Goal: Task Accomplishment & Management: Manage account settings

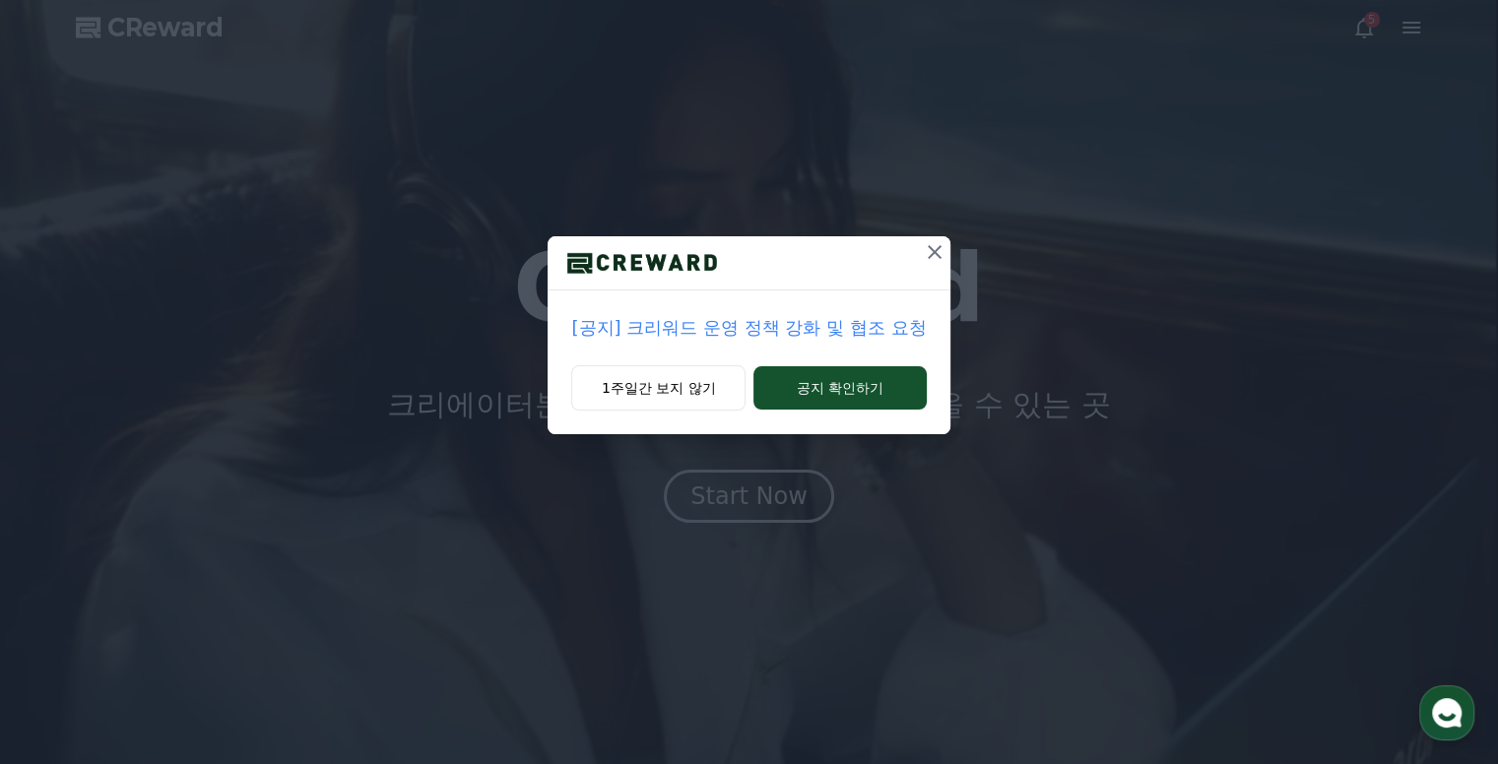
click at [1382, 371] on div "[공지] 크리워드 운영 정책 강화 및 협조 요청 1주일간 보지 않기 공지 확인하기" at bounding box center [749, 233] width 1498 height 466
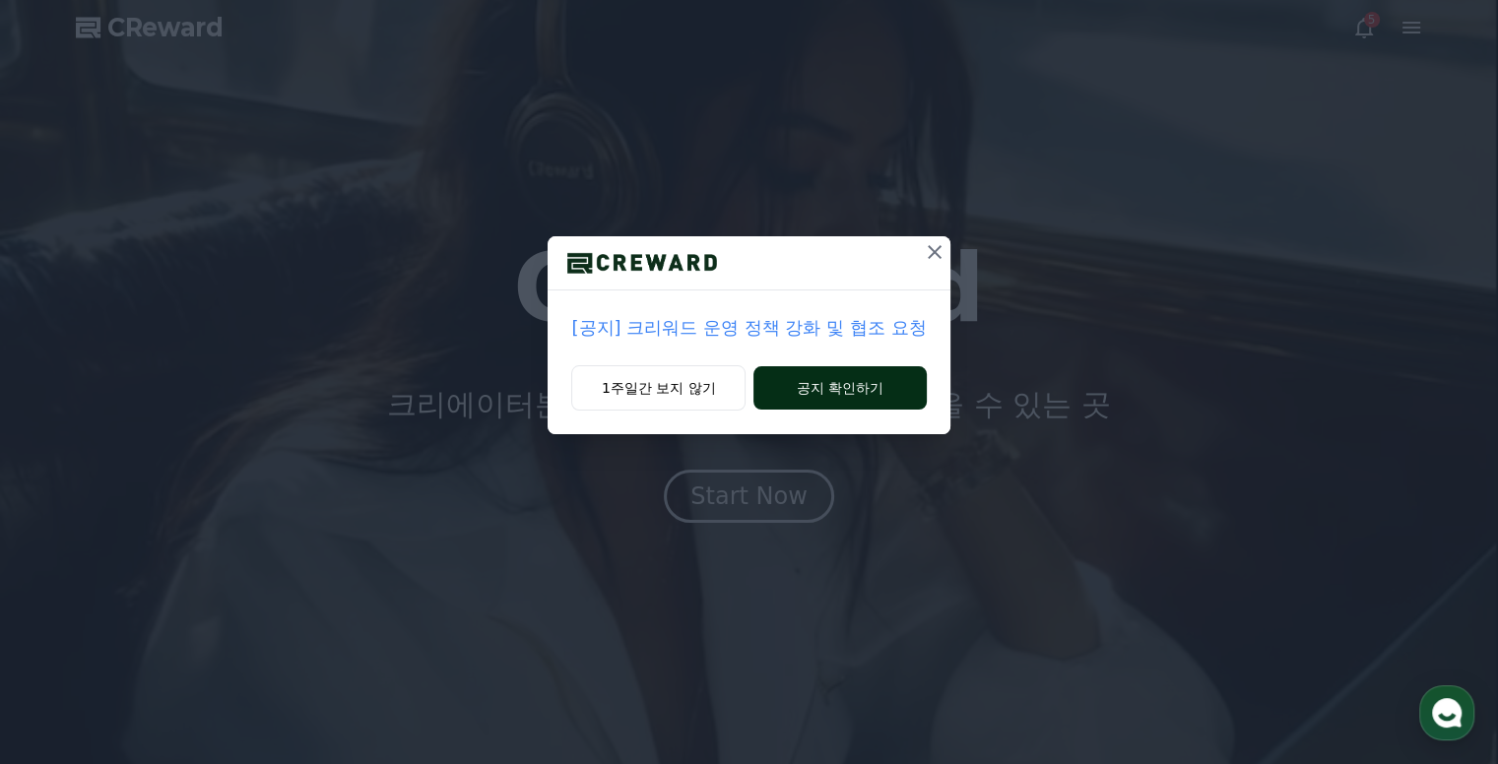
click at [885, 380] on button "공지 확인하기" at bounding box center [839, 387] width 172 height 43
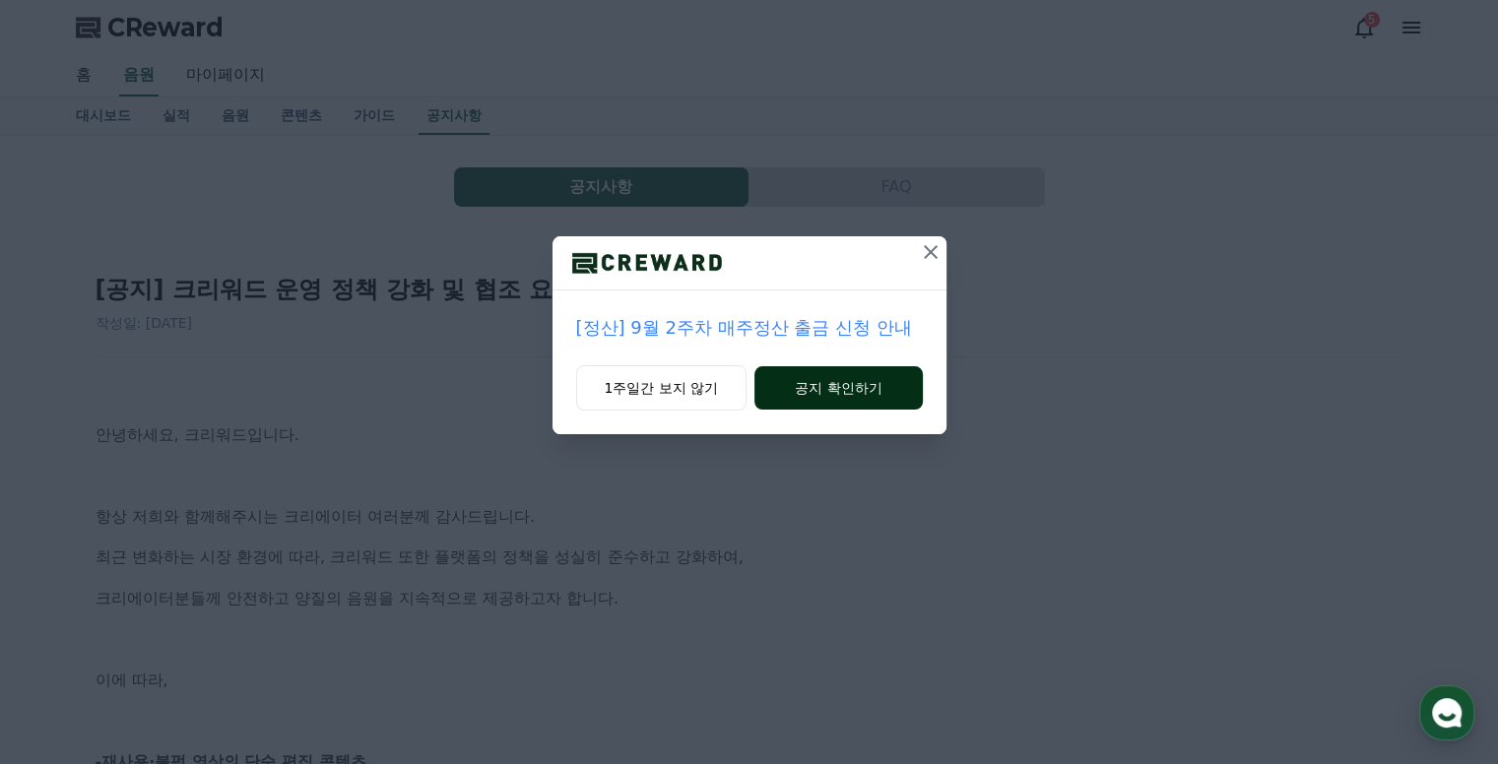
click at [868, 391] on button "공지 확인하기" at bounding box center [837, 387] width 167 height 43
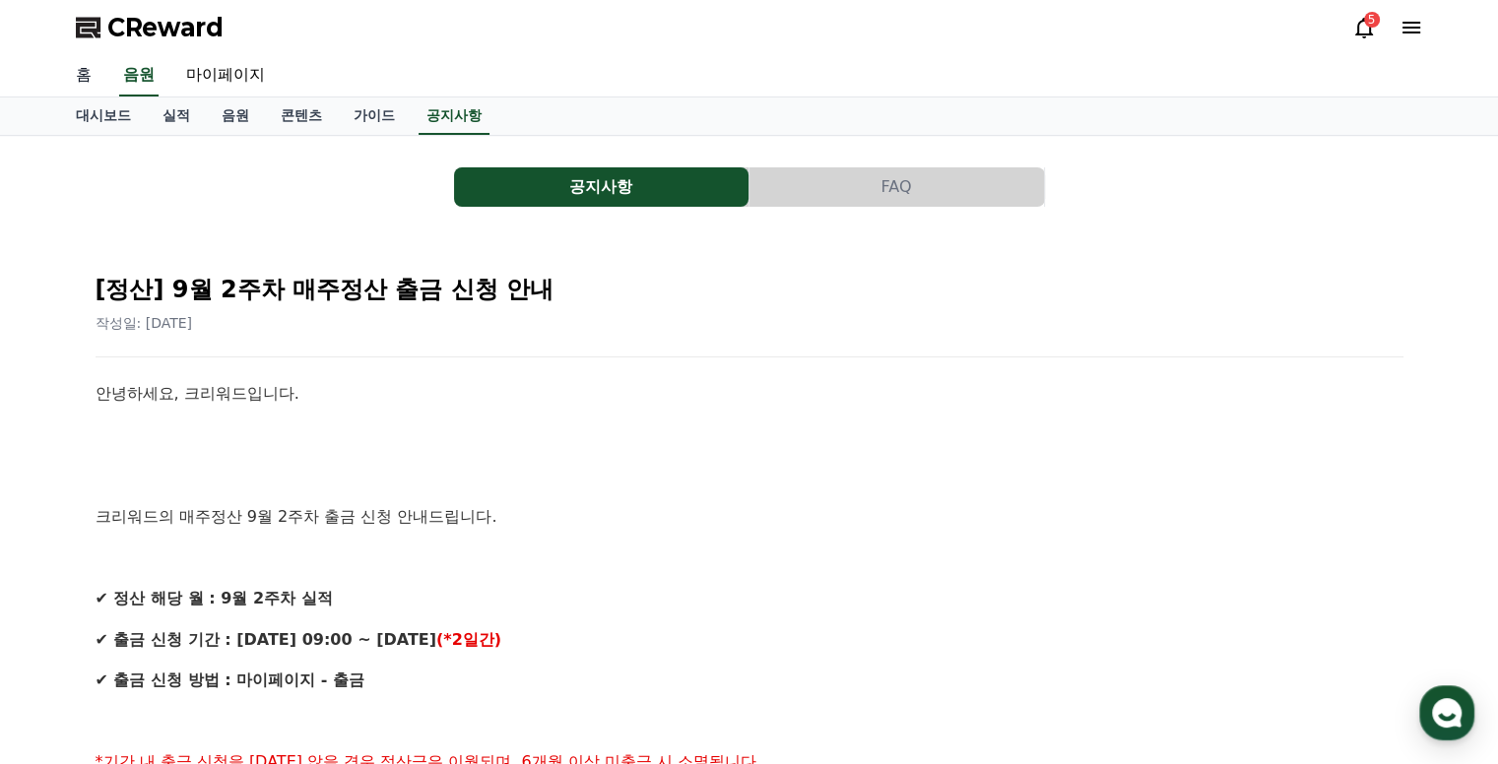
click at [80, 72] on link "홈" at bounding box center [83, 75] width 47 height 41
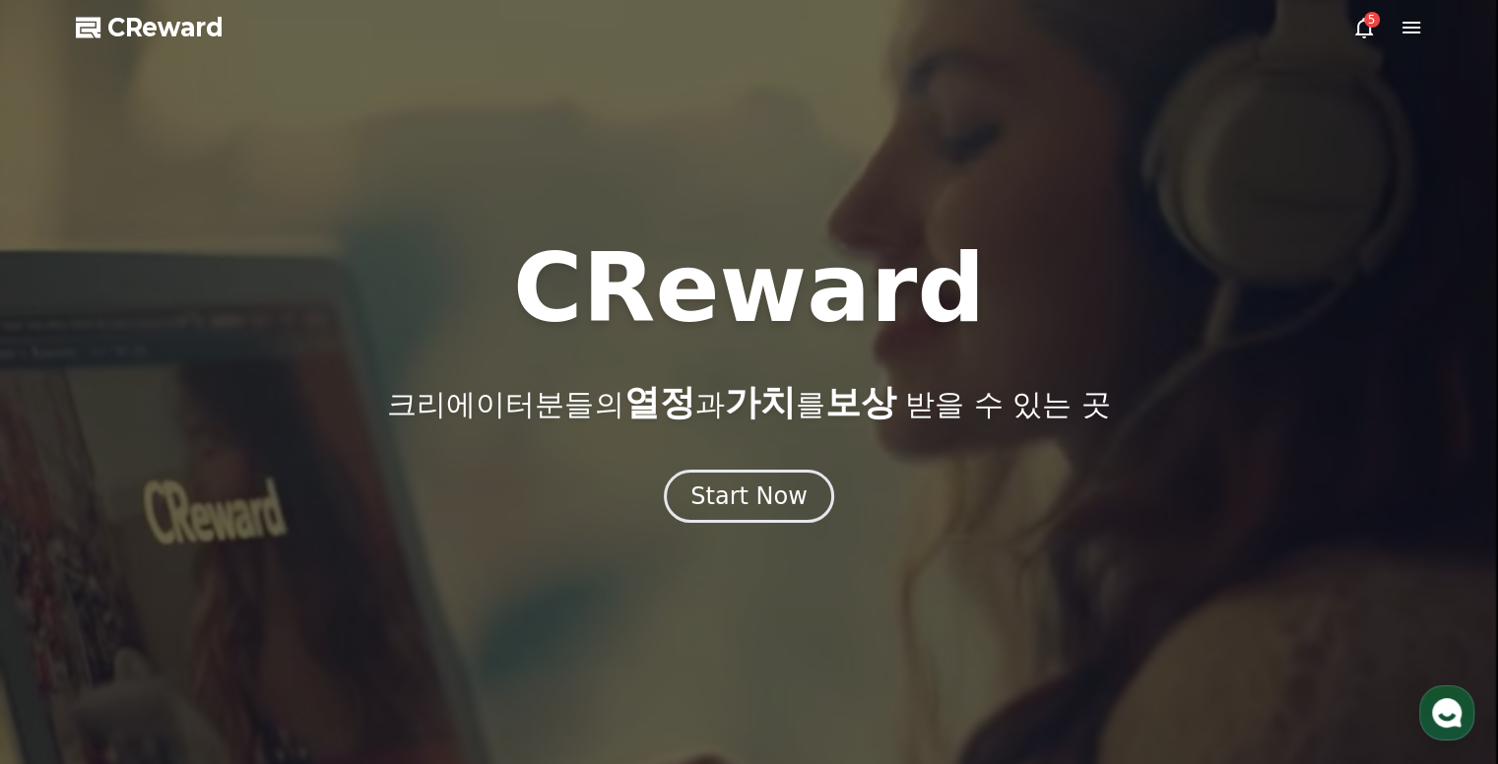
click at [1373, 28] on icon at bounding box center [1364, 28] width 24 height 24
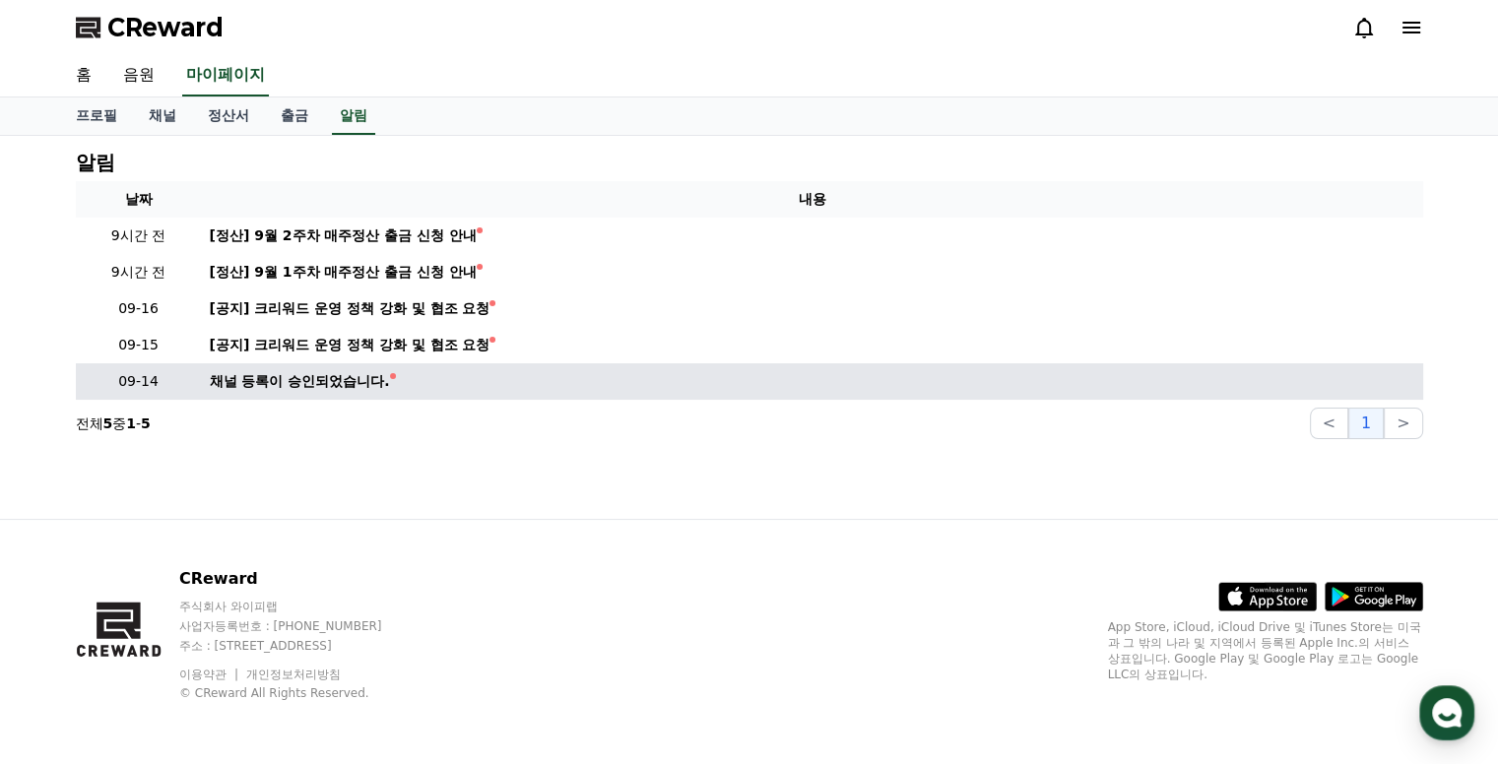
click at [376, 379] on div "채널 등록이 승인되었습니다." at bounding box center [300, 381] width 180 height 21
click at [336, 384] on div "채널 등록이 승인되었습니다." at bounding box center [300, 381] width 180 height 21
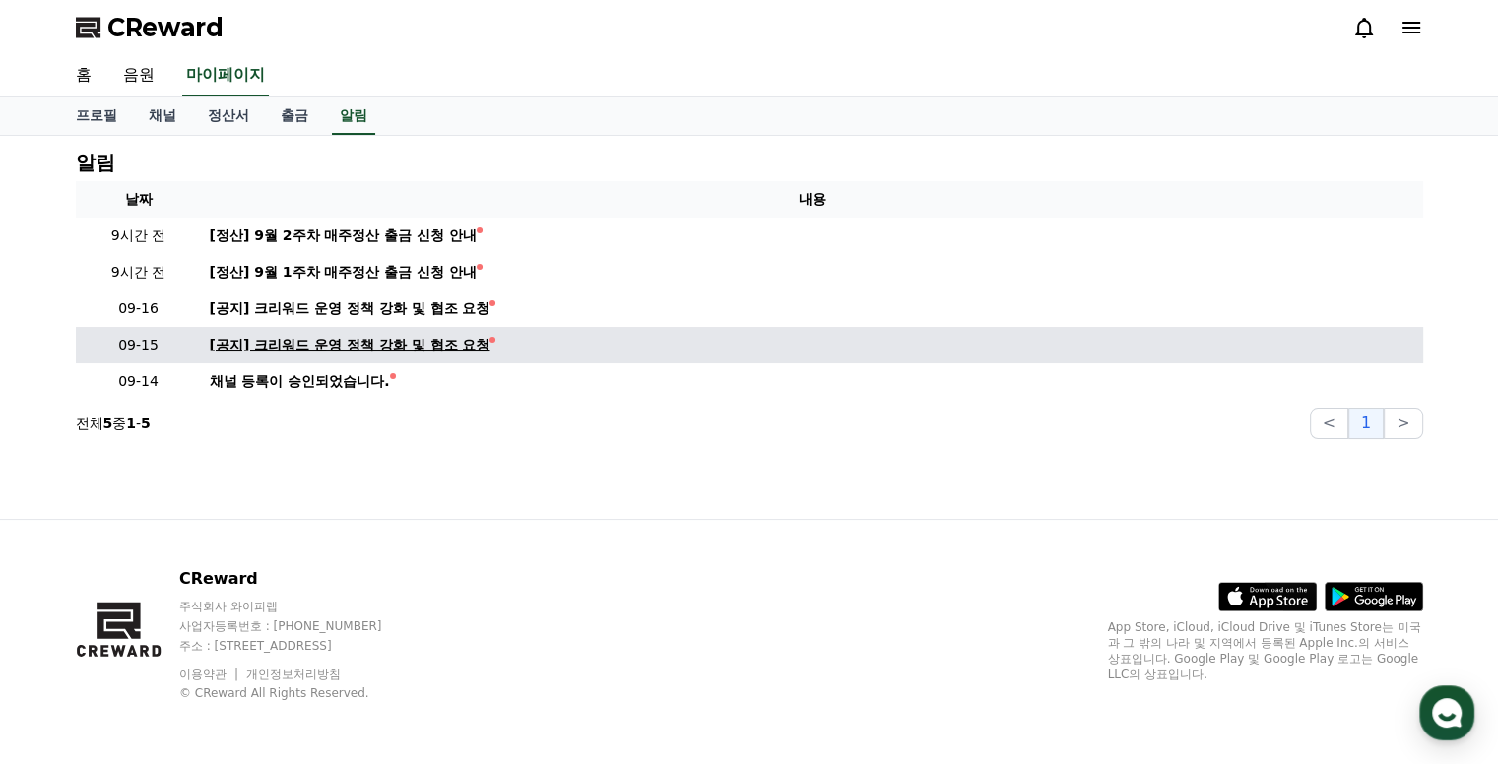
click at [331, 349] on div "[공지] 크리워드 운영 정책 강화 및 협조 요청" at bounding box center [350, 345] width 281 height 21
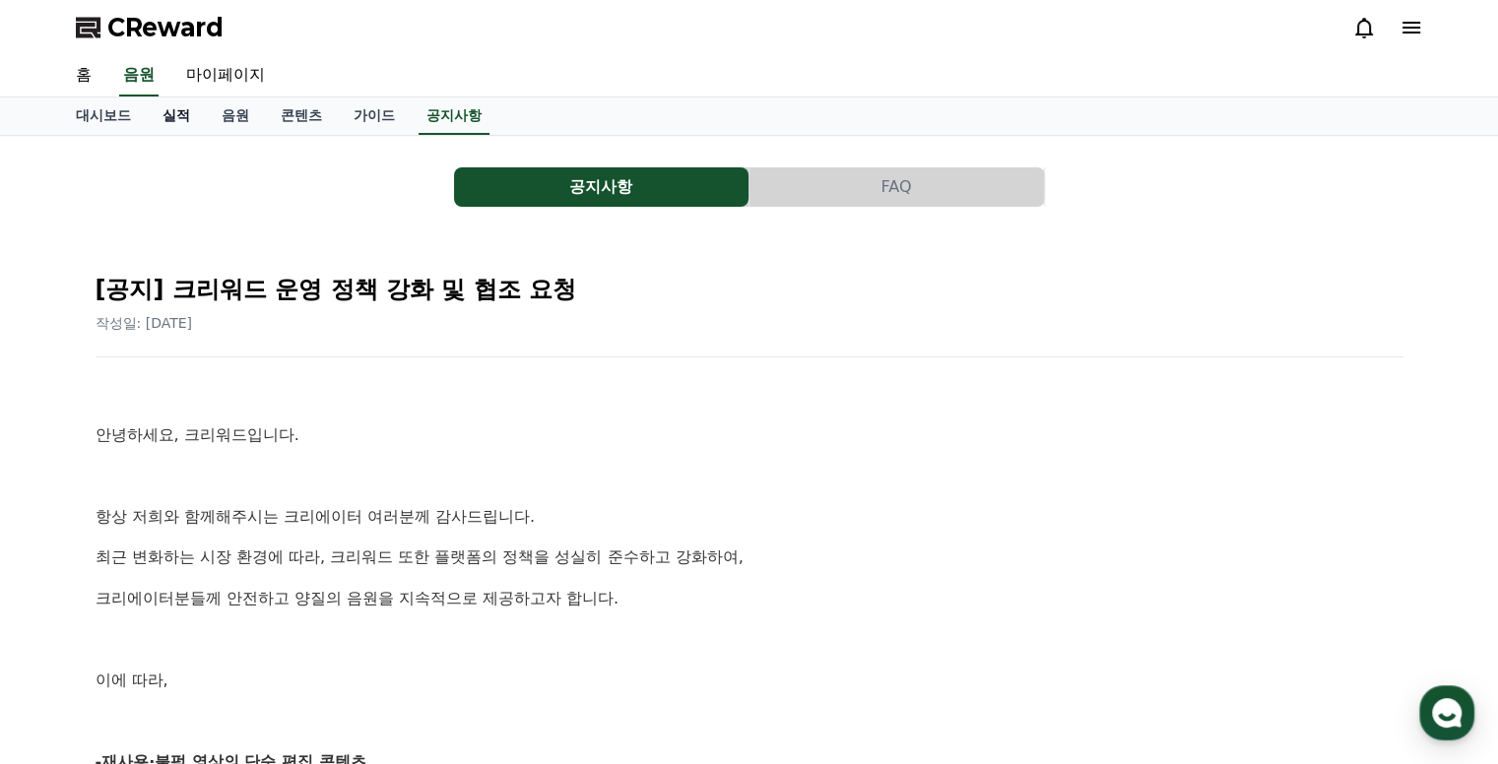
click at [167, 120] on link "실적" at bounding box center [176, 116] width 59 height 37
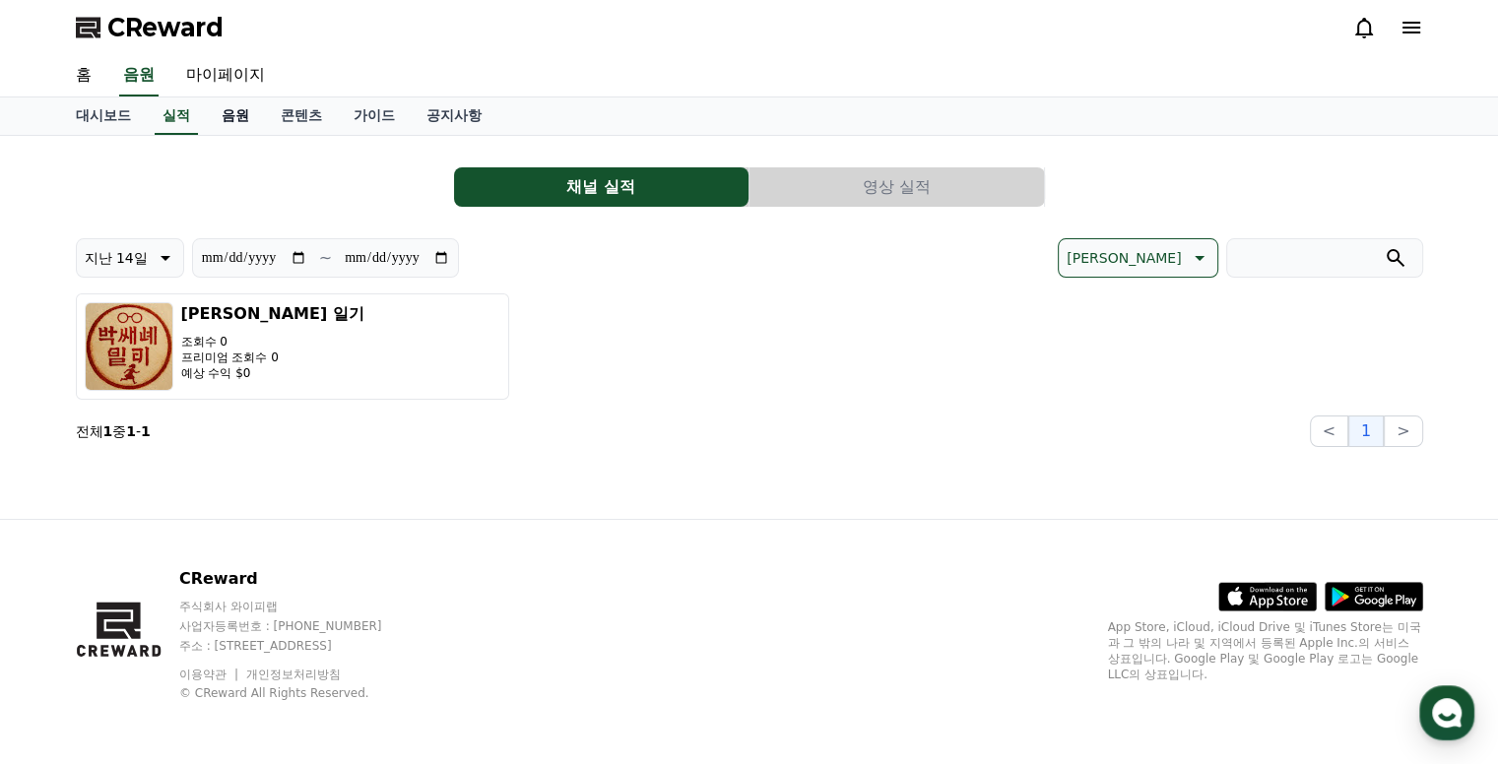
click at [226, 117] on link "음원" at bounding box center [235, 116] width 59 height 37
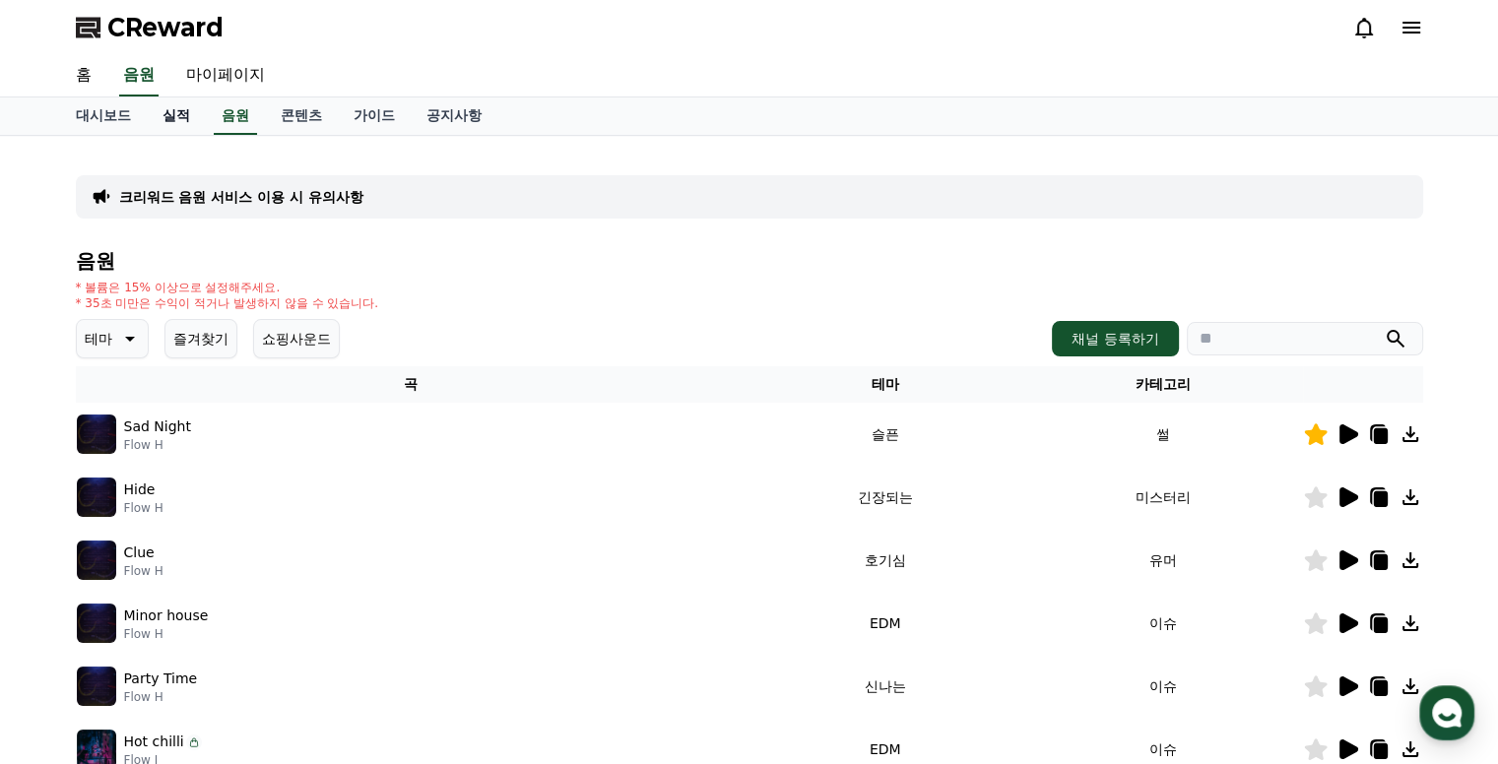
click at [162, 114] on link "실적" at bounding box center [176, 116] width 59 height 37
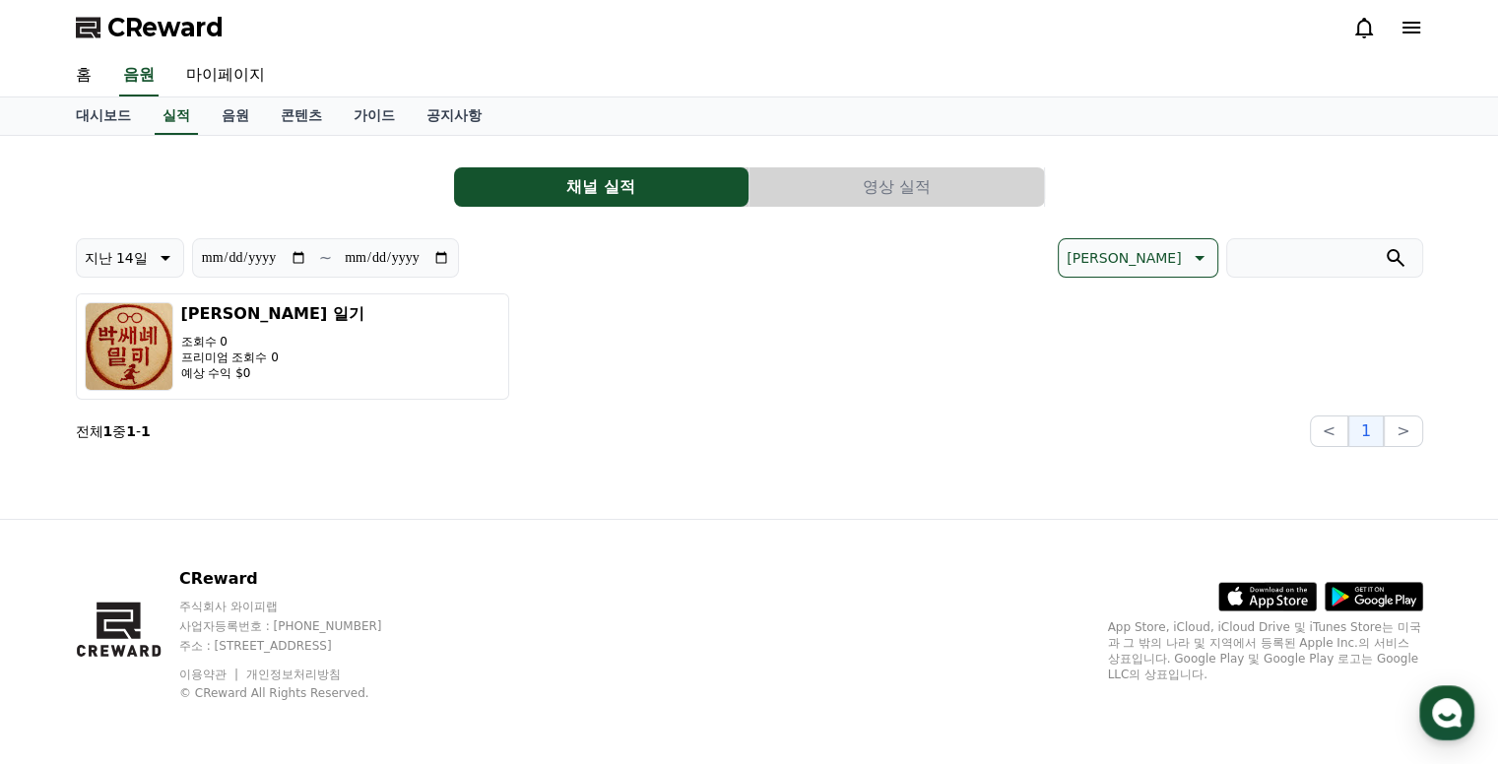
click at [880, 186] on button "영상 실적" at bounding box center [897, 186] width 294 height 39
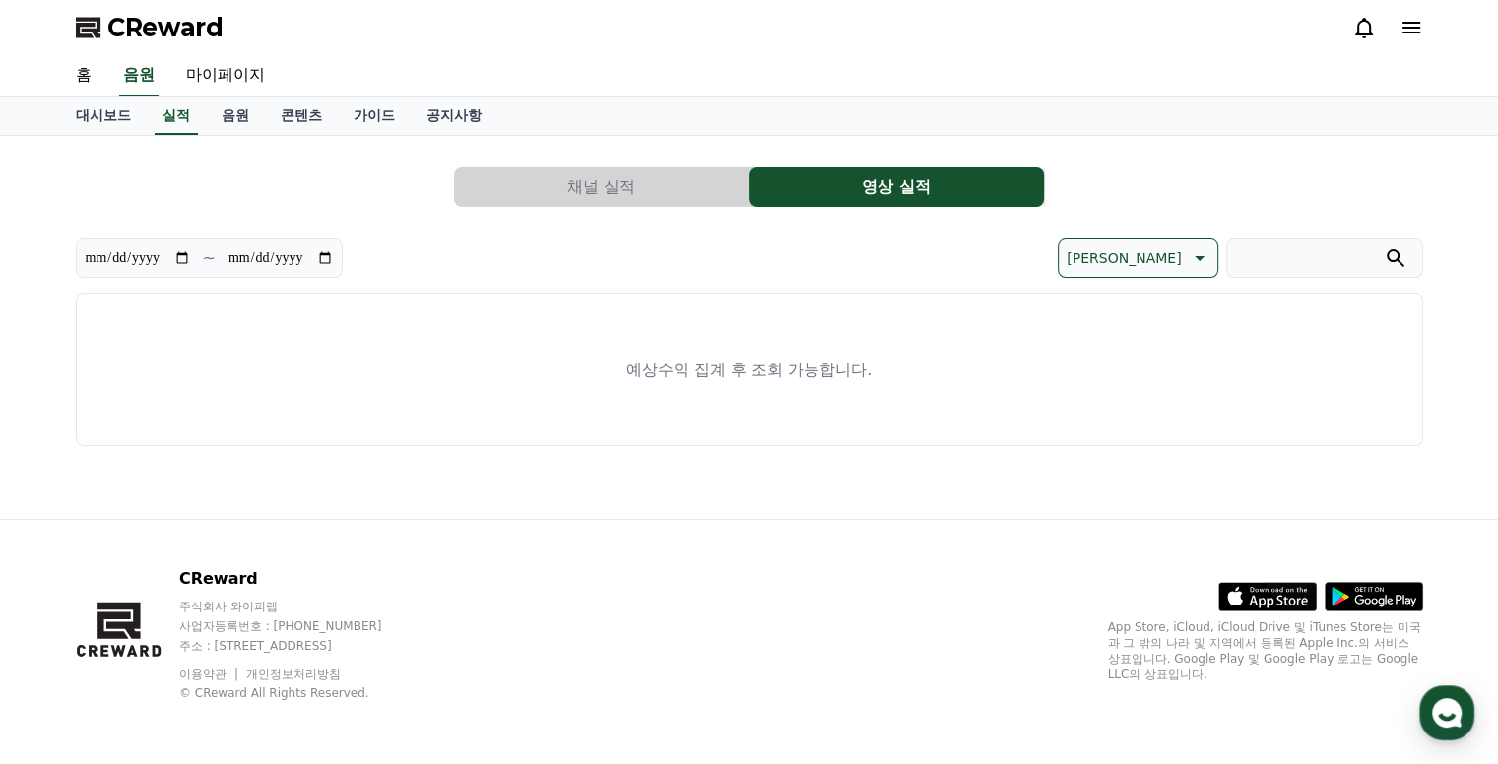
click at [583, 181] on button "채널 실적" at bounding box center [601, 186] width 294 height 39
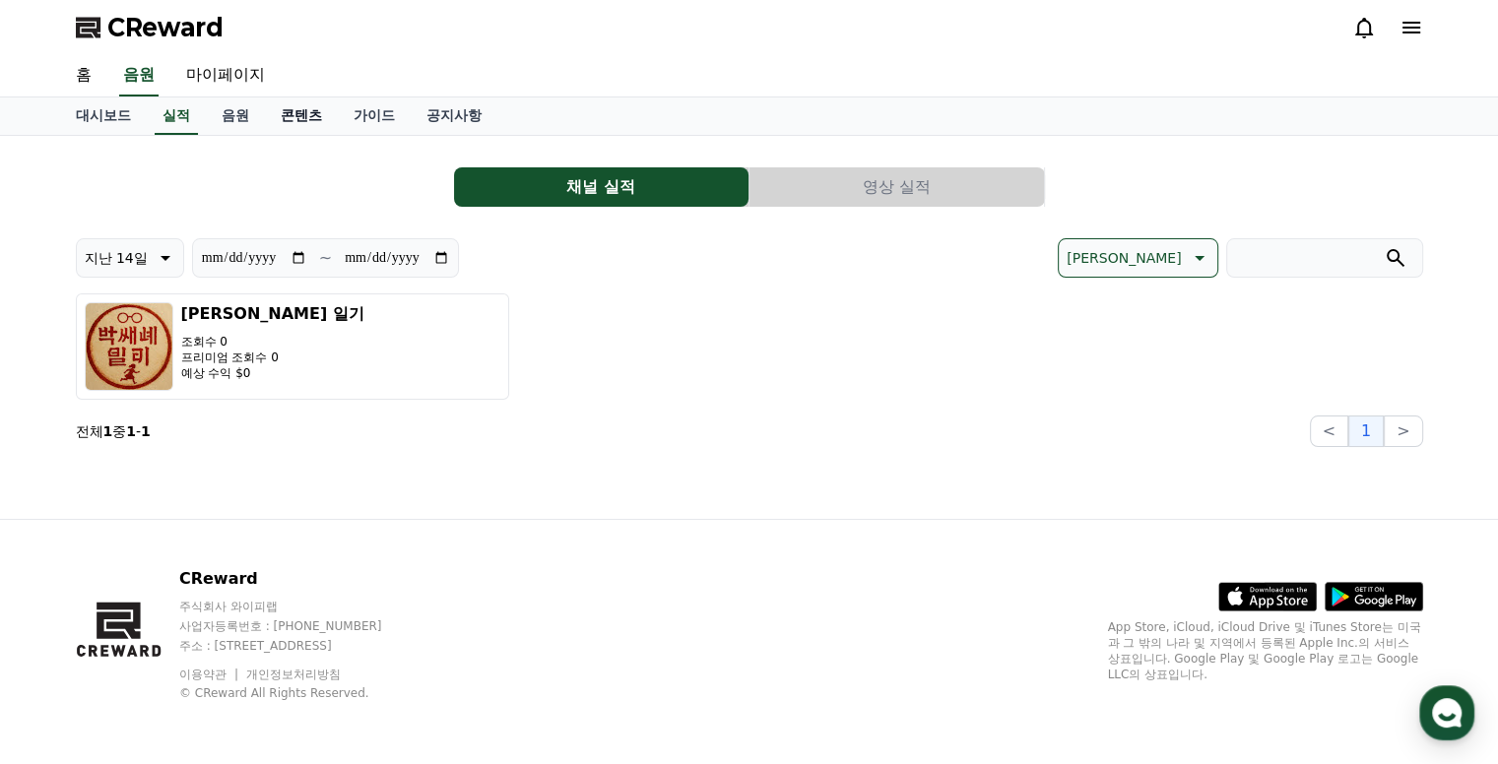
click at [293, 125] on link "콘텐츠" at bounding box center [301, 116] width 73 height 37
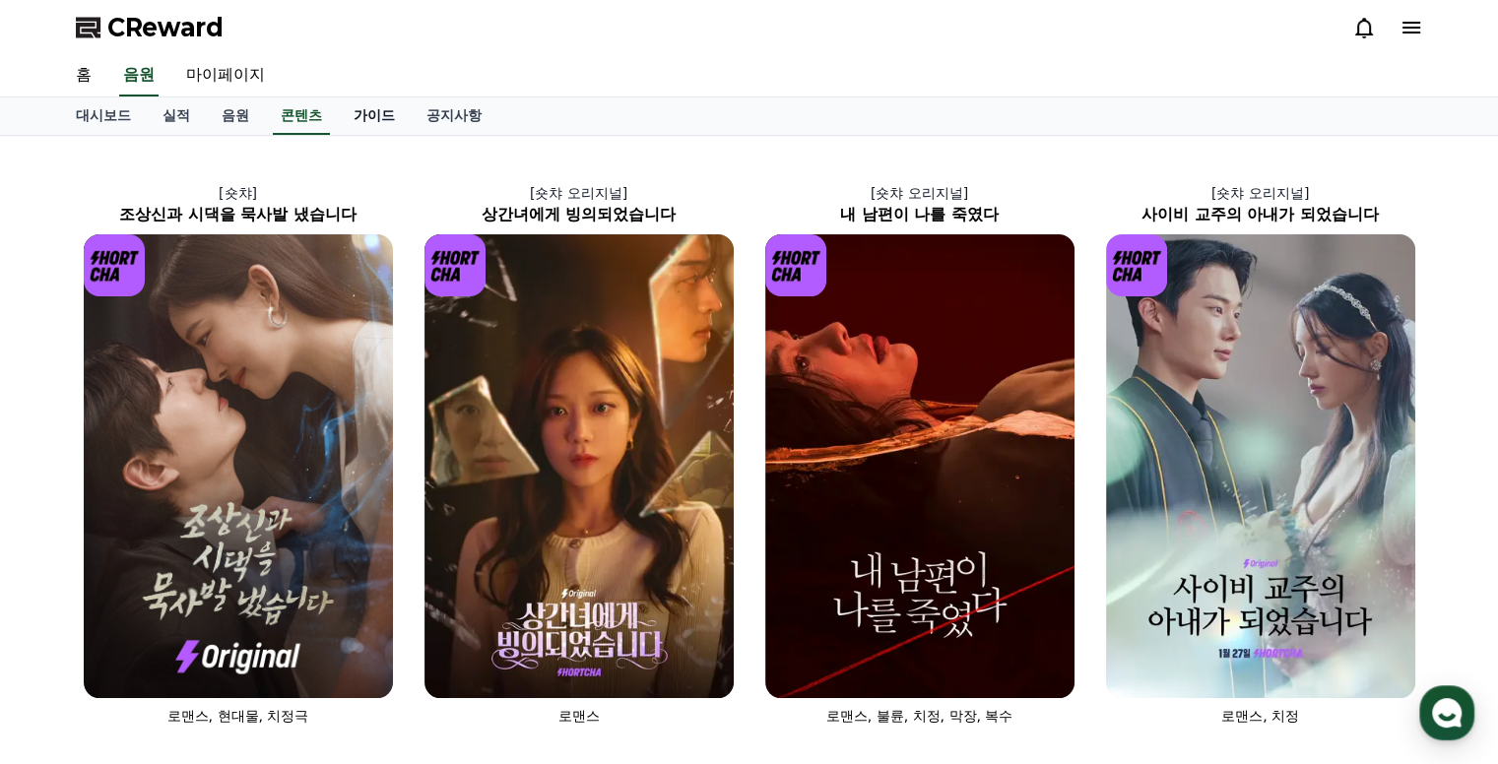
click at [382, 108] on link "가이드" at bounding box center [374, 116] width 73 height 37
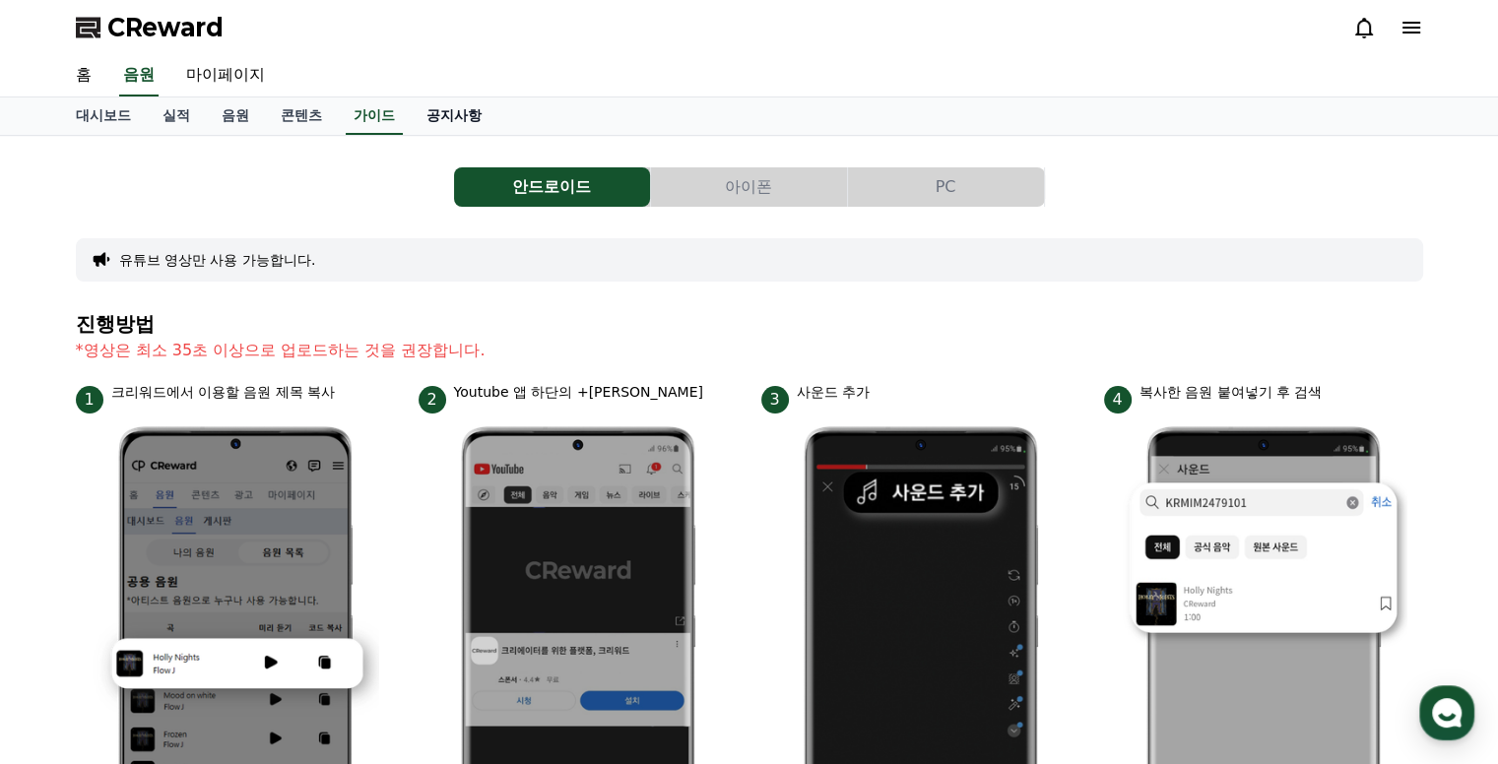
click at [485, 120] on link "공지사항" at bounding box center [454, 116] width 87 height 37
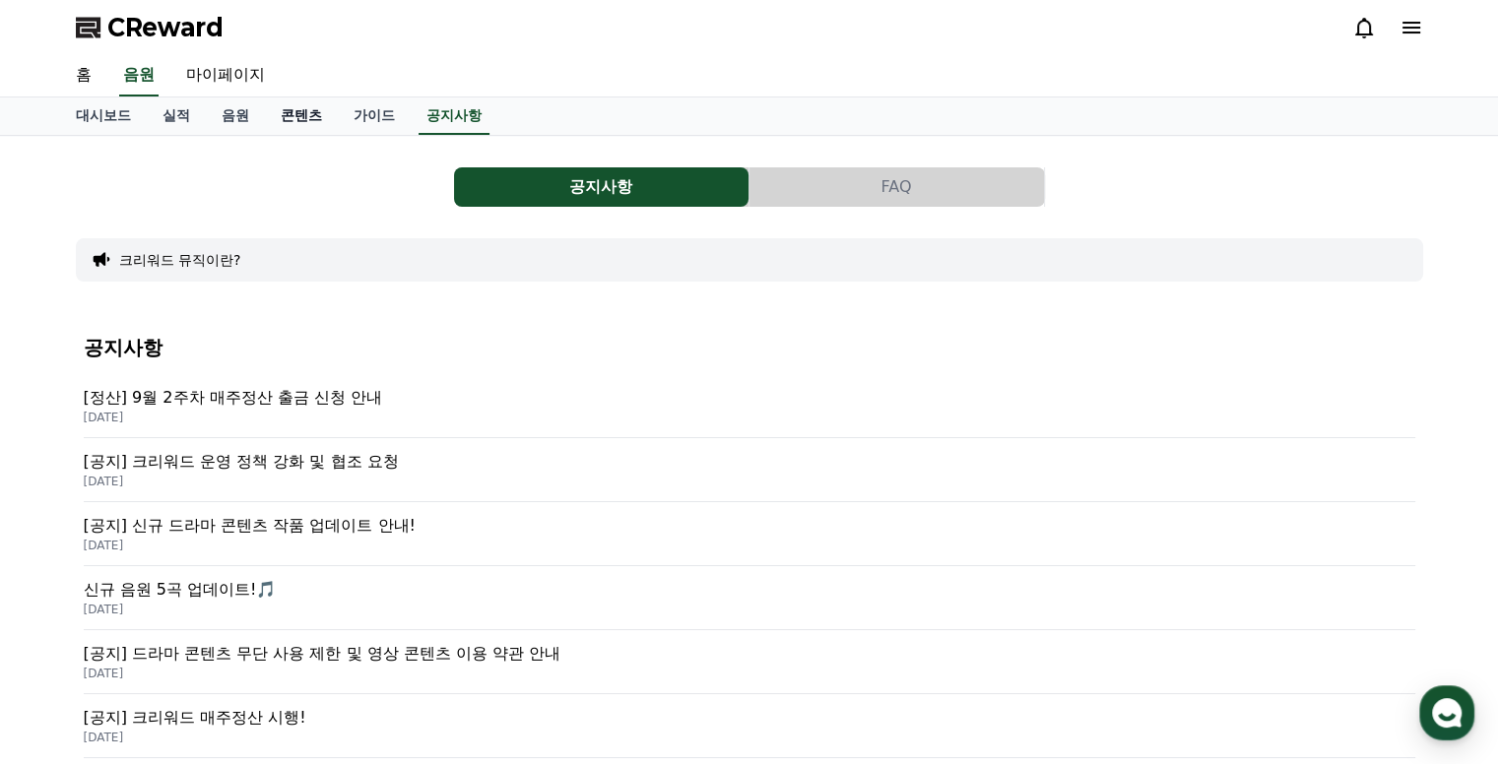
click at [301, 124] on link "콘텐츠" at bounding box center [301, 116] width 73 height 37
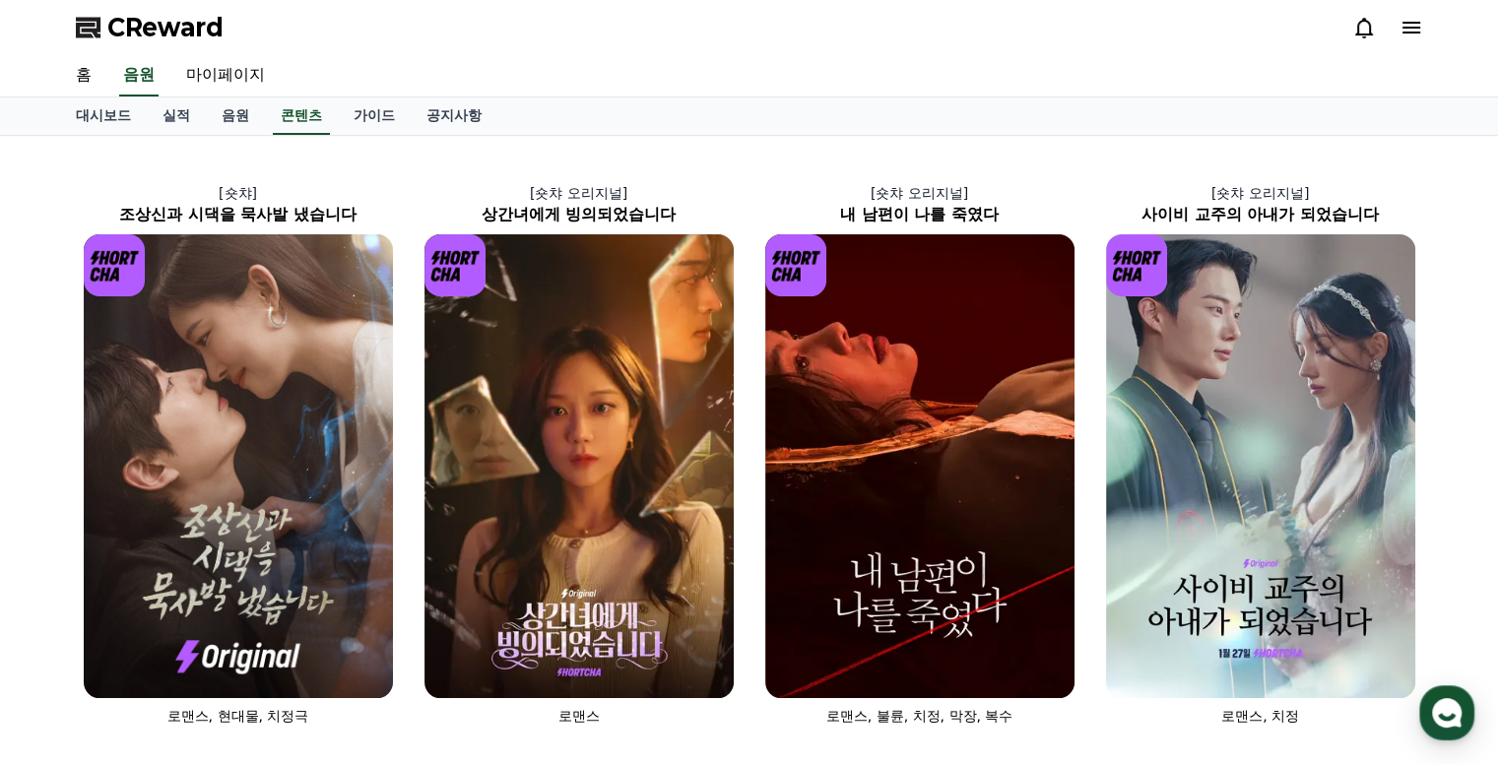
click at [1408, 33] on icon at bounding box center [1412, 28] width 18 height 12
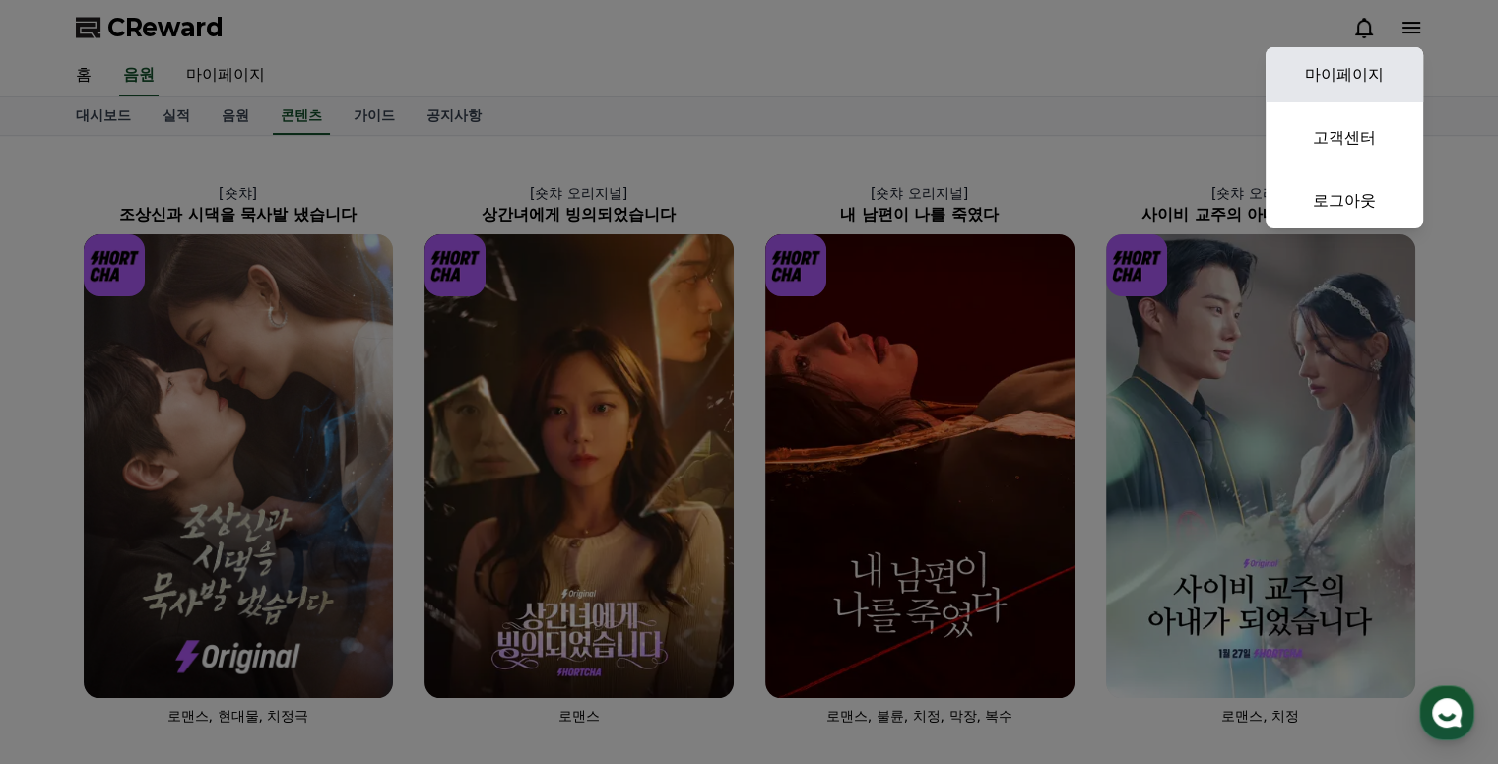
click at [1359, 64] on link "마이페이지" at bounding box center [1345, 74] width 158 height 55
select select "**********"
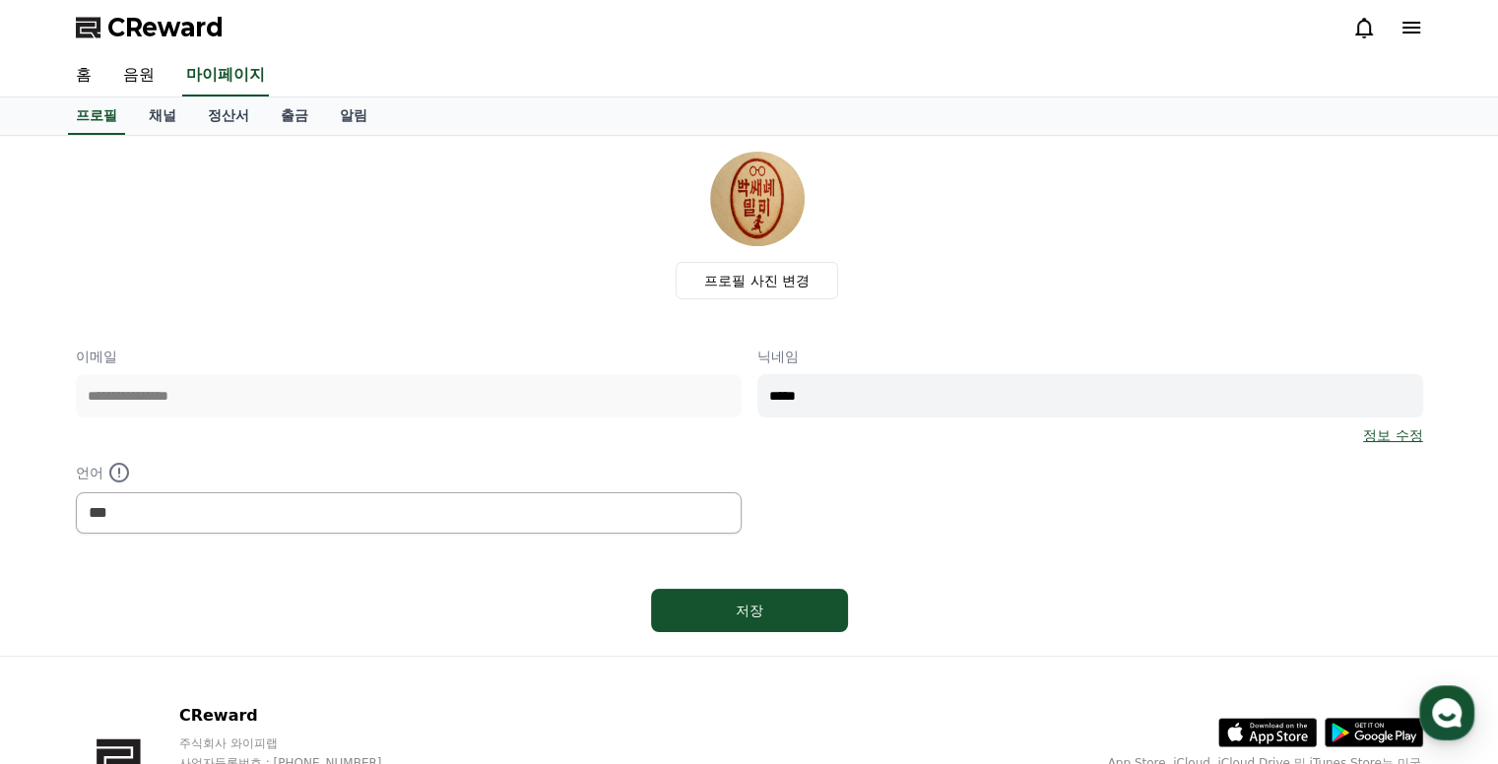
click at [1400, 440] on link "정보 수정" at bounding box center [1392, 435] width 59 height 20
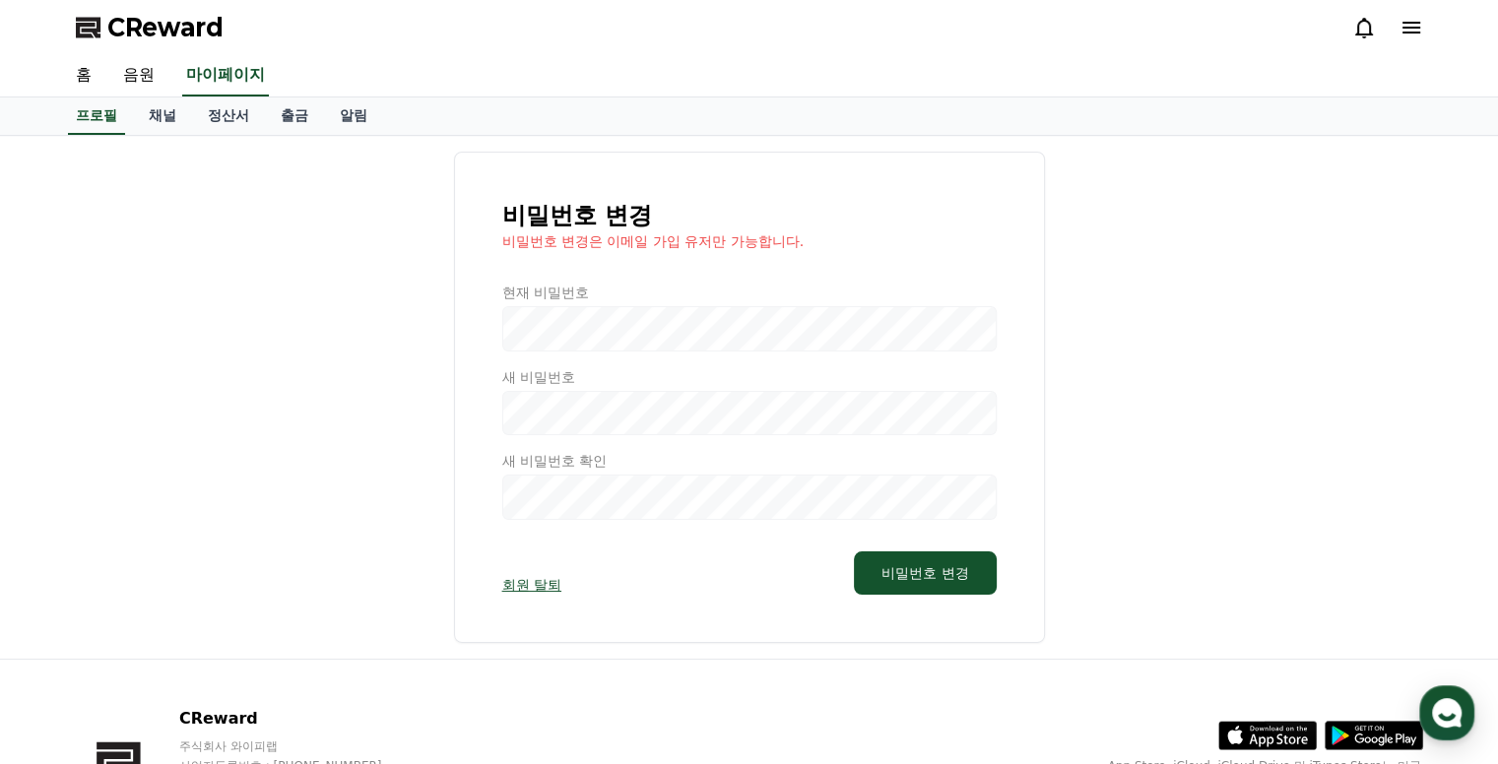
click at [242, 274] on div "비밀번호 변경 비밀번호 변경은 이메일 가입 유저만 가능합니다. 현재 비밀번호 새 비밀번호 새 비밀번호 확인 회원 탈퇴 비밀번호 변경" at bounding box center [749, 397] width 1347 height 491
select select "**********"
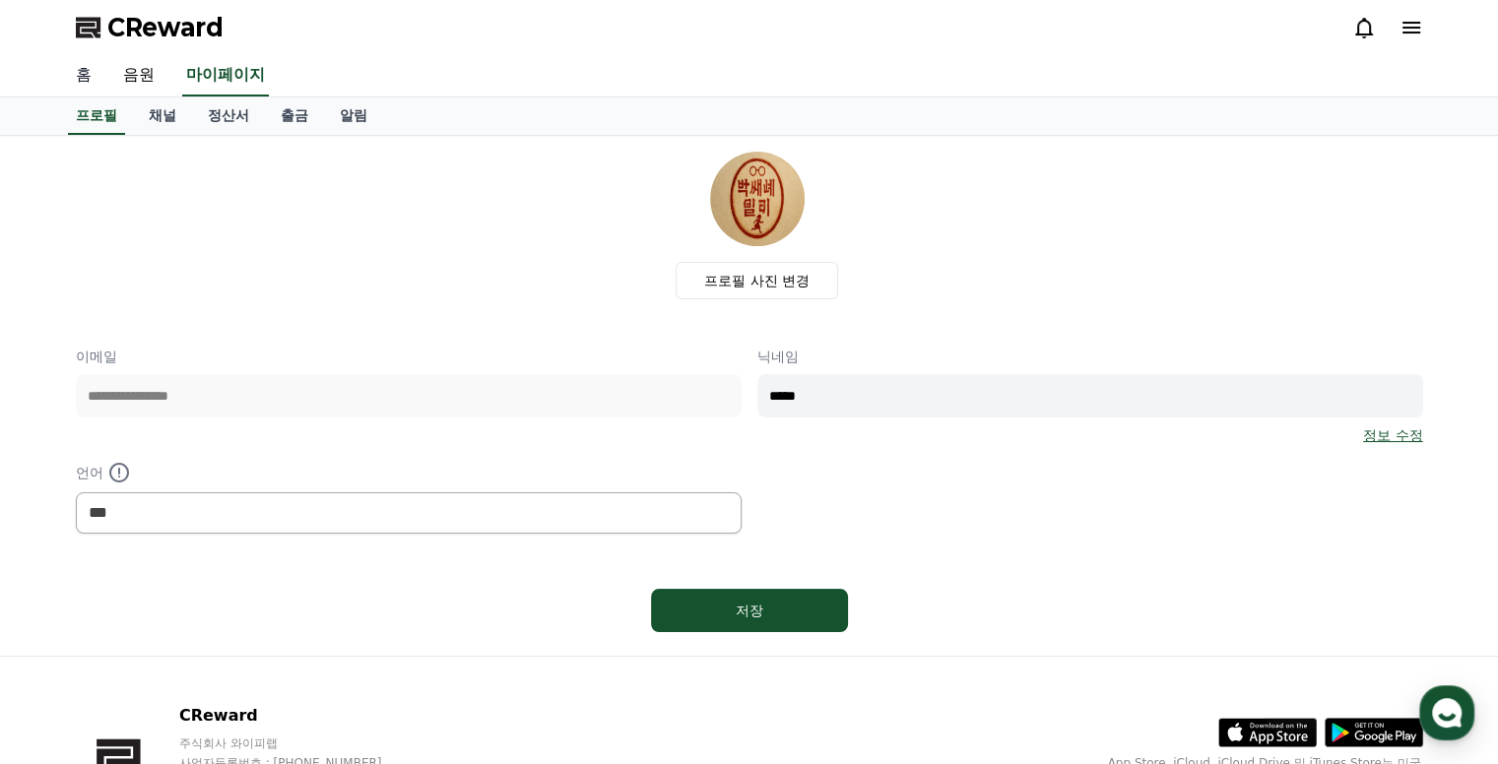
click at [82, 76] on link "홈" at bounding box center [83, 75] width 47 height 41
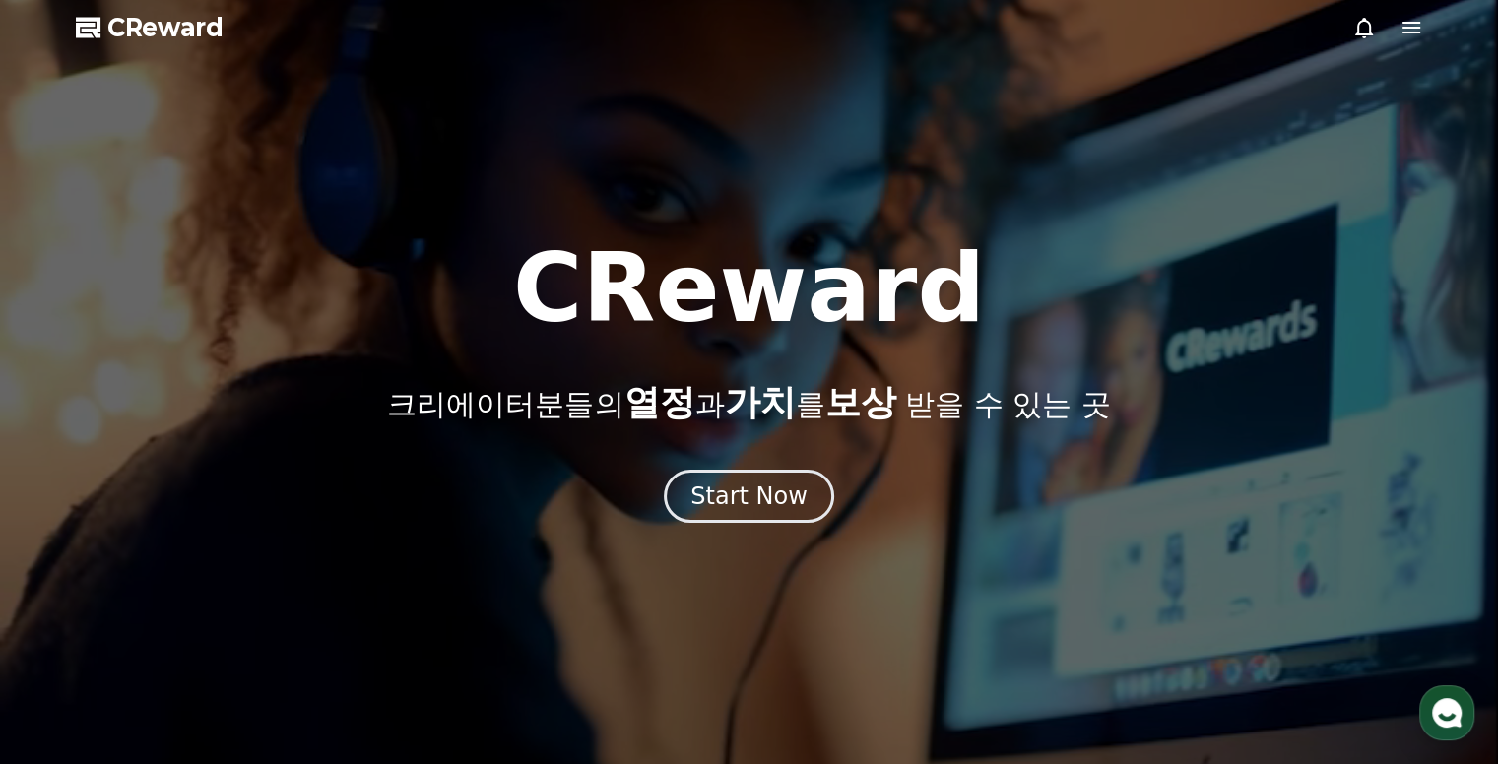
click at [1413, 32] on icon at bounding box center [1412, 28] width 18 height 12
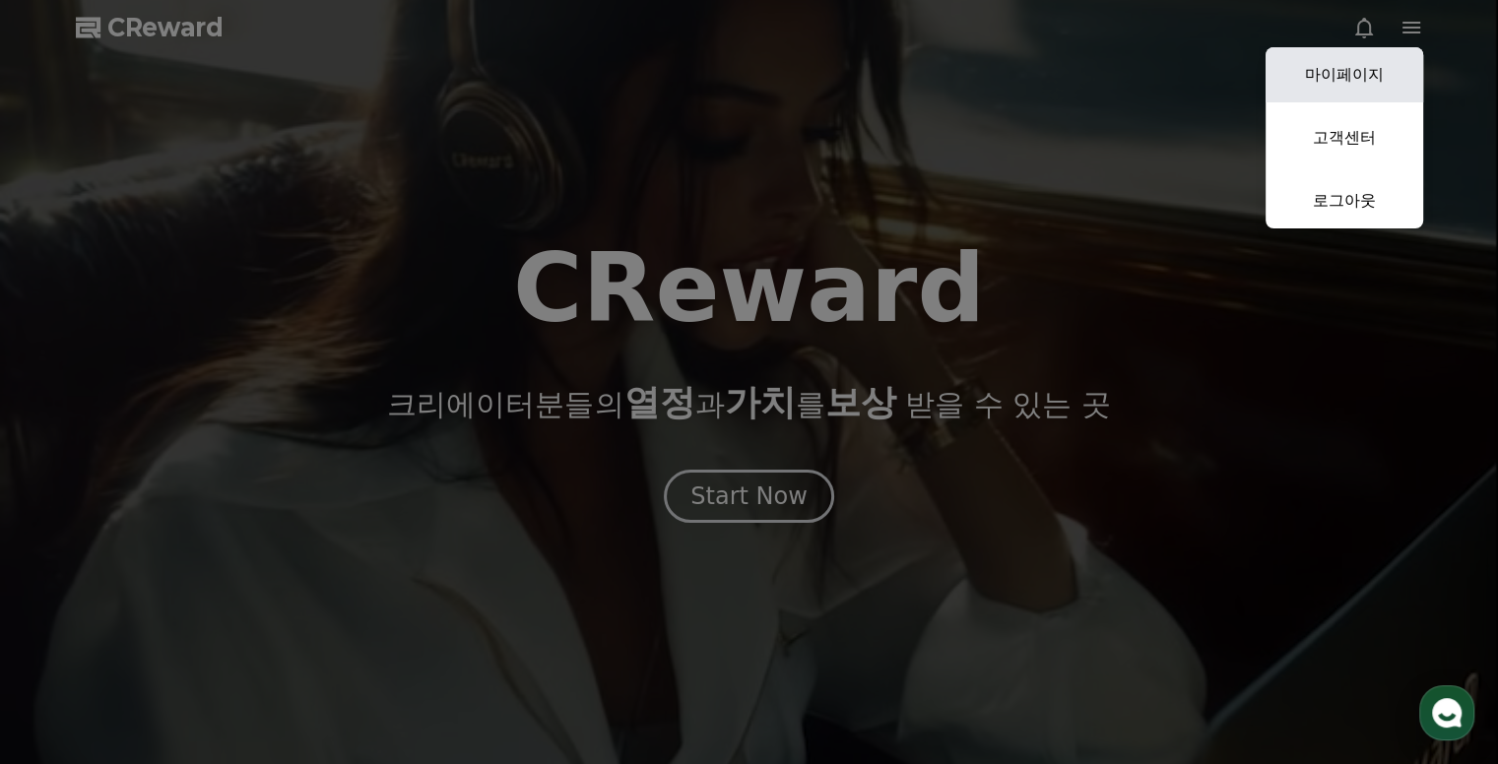
click at [1339, 76] on link "마이페이지" at bounding box center [1345, 74] width 158 height 55
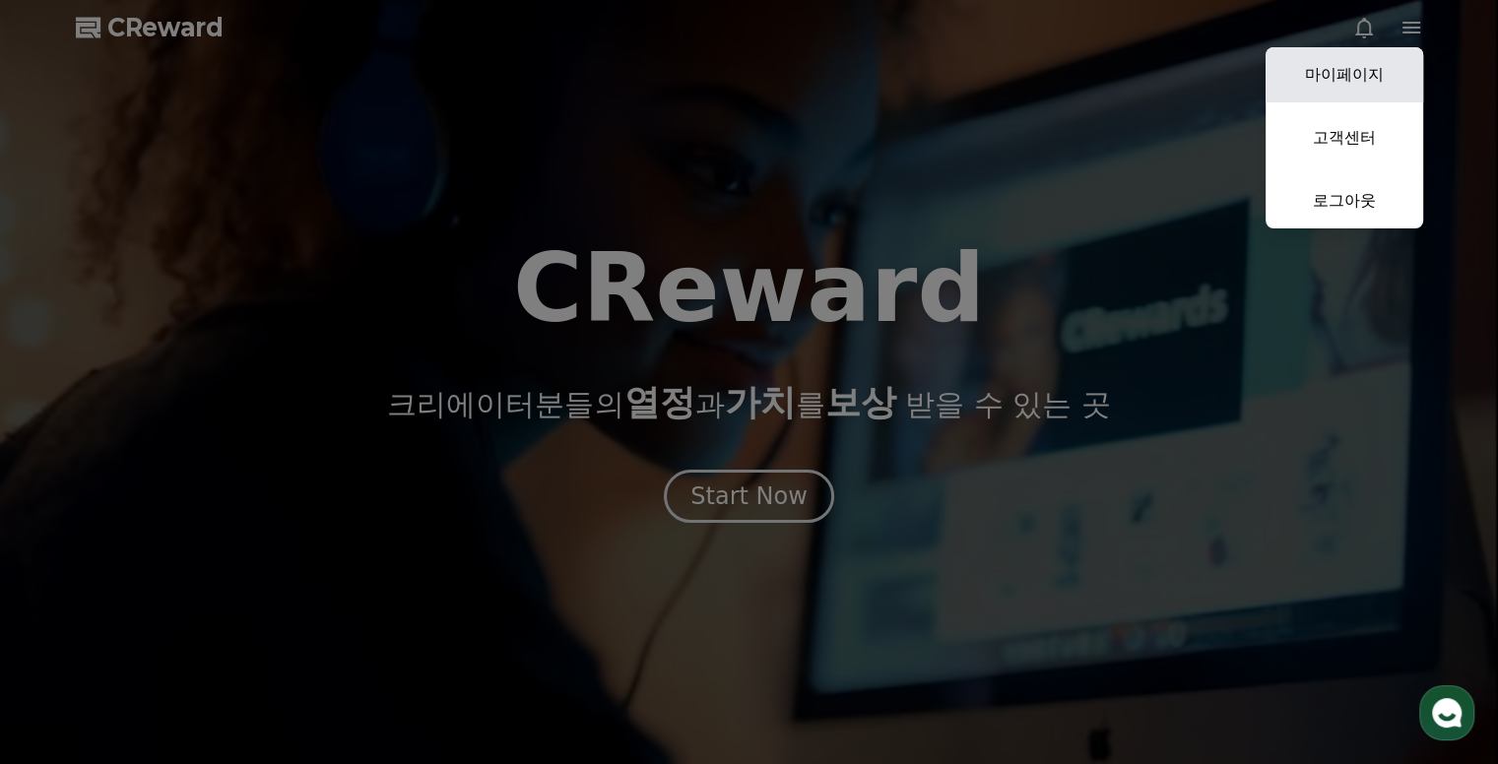
select select "**********"
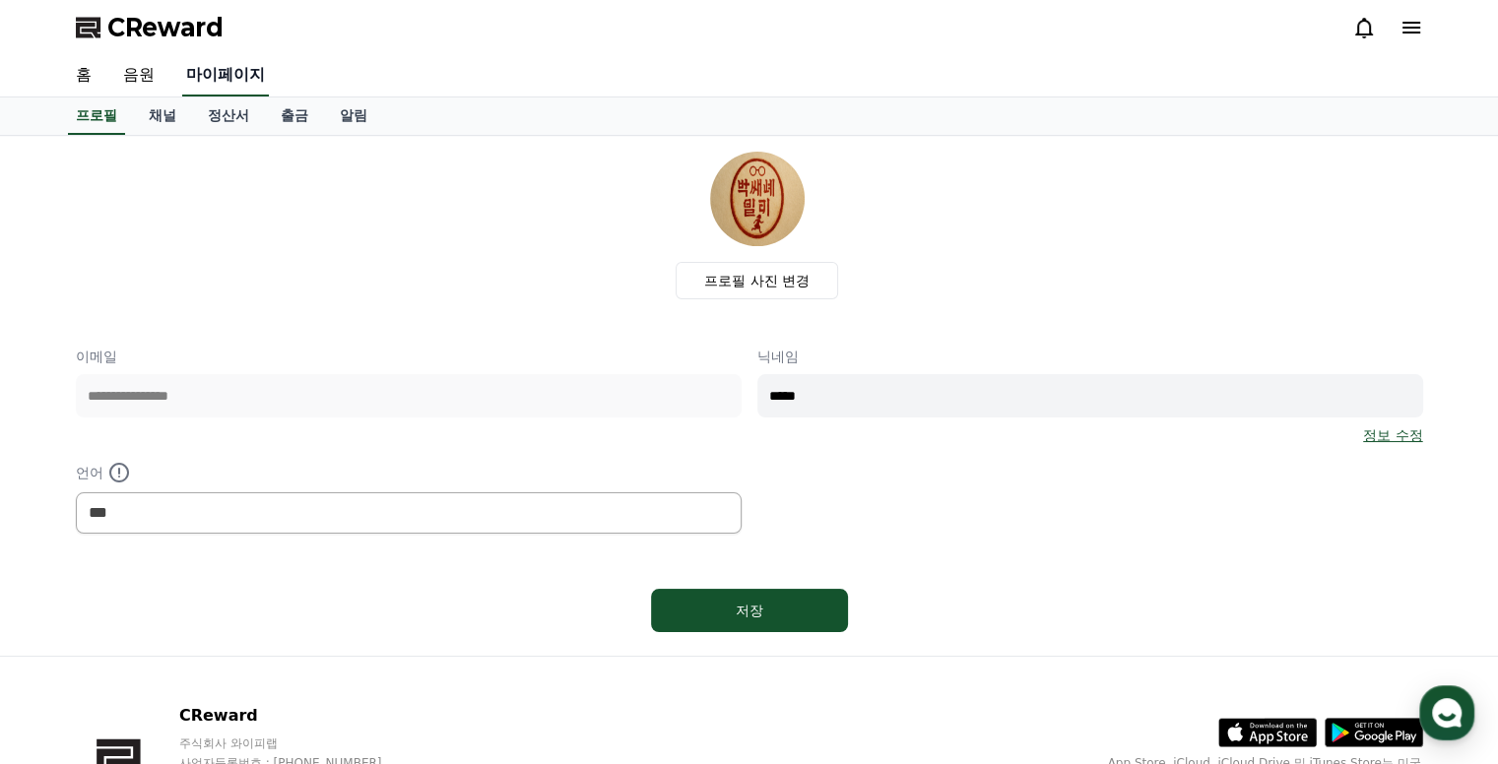
click at [237, 68] on link "마이페이지" at bounding box center [225, 75] width 87 height 41
click at [89, 119] on link "프로필" at bounding box center [96, 116] width 57 height 37
click at [56, 397] on div "**********" at bounding box center [749, 396] width 1498 height 520
drag, startPoint x: 789, startPoint y: 392, endPoint x: 808, endPoint y: 392, distance: 18.7
click at [789, 392] on input "*****" at bounding box center [1090, 395] width 666 height 43
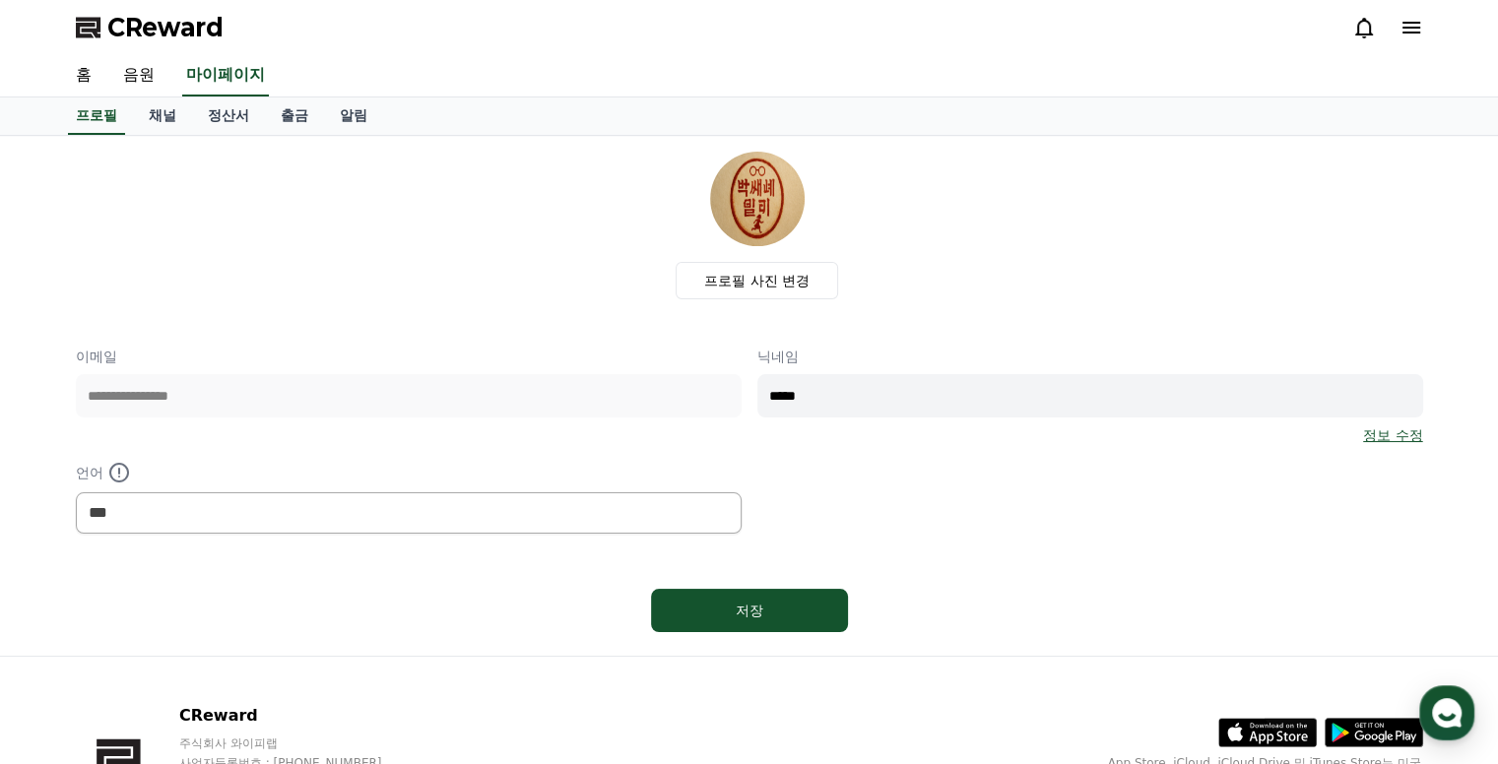
click at [485, 351] on p "이메일" at bounding box center [409, 357] width 666 height 20
click at [378, 247] on div "프로필 사진 변경" at bounding box center [758, 226] width 1332 height 148
click at [162, 119] on link "채널" at bounding box center [162, 116] width 59 height 37
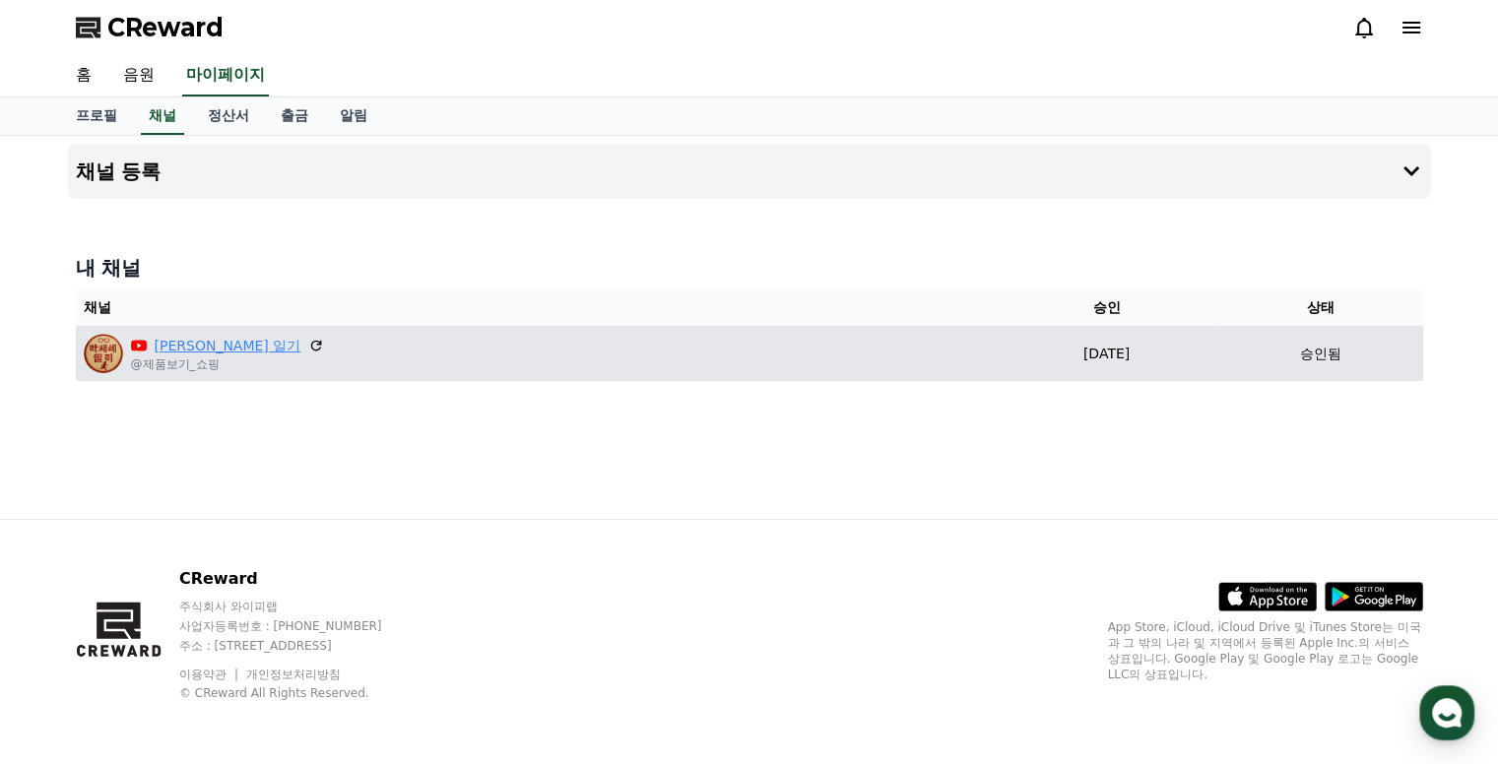
click at [168, 340] on link "[PERSON_NAME] 일기" at bounding box center [228, 346] width 147 height 21
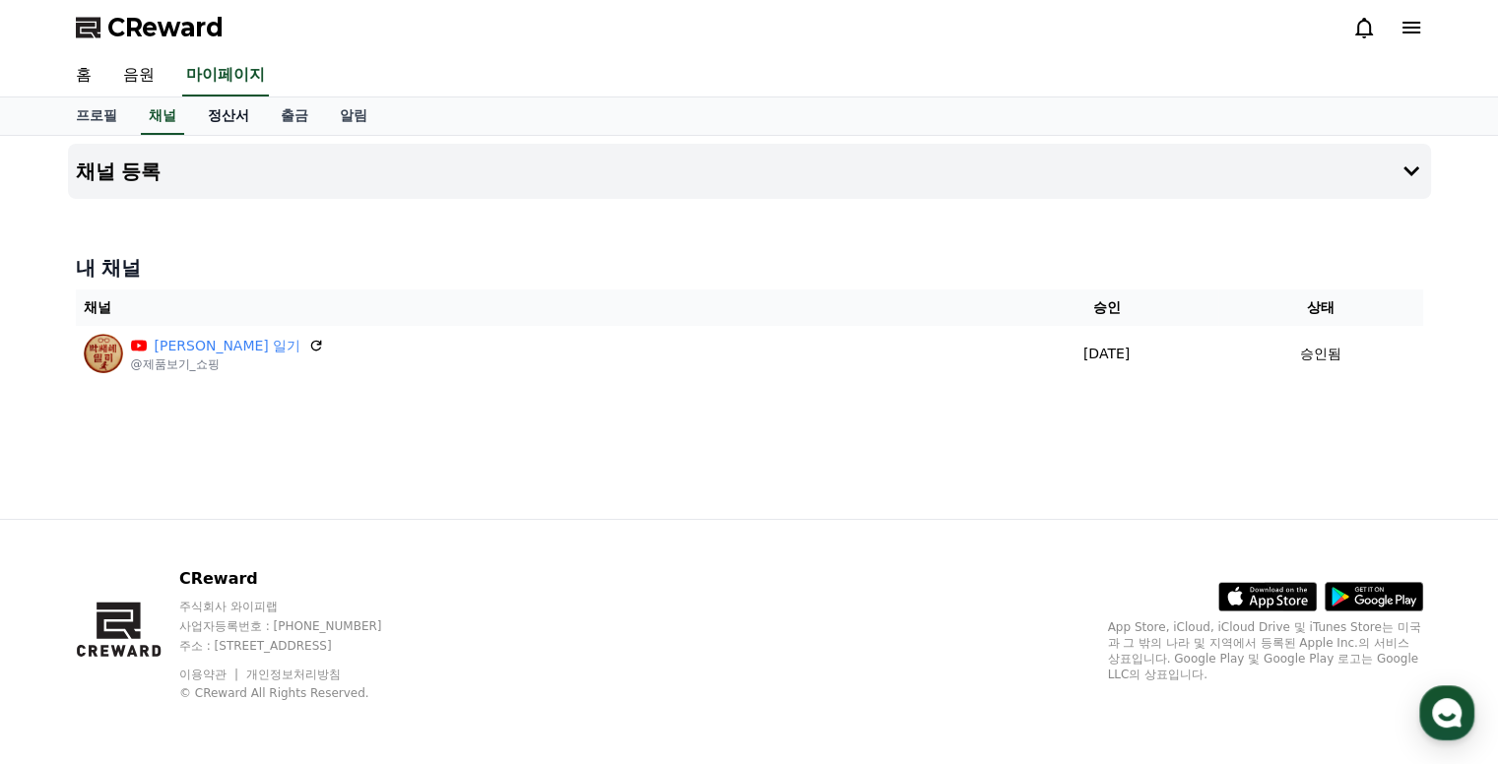
click at [239, 123] on link "정산서" at bounding box center [228, 116] width 73 height 37
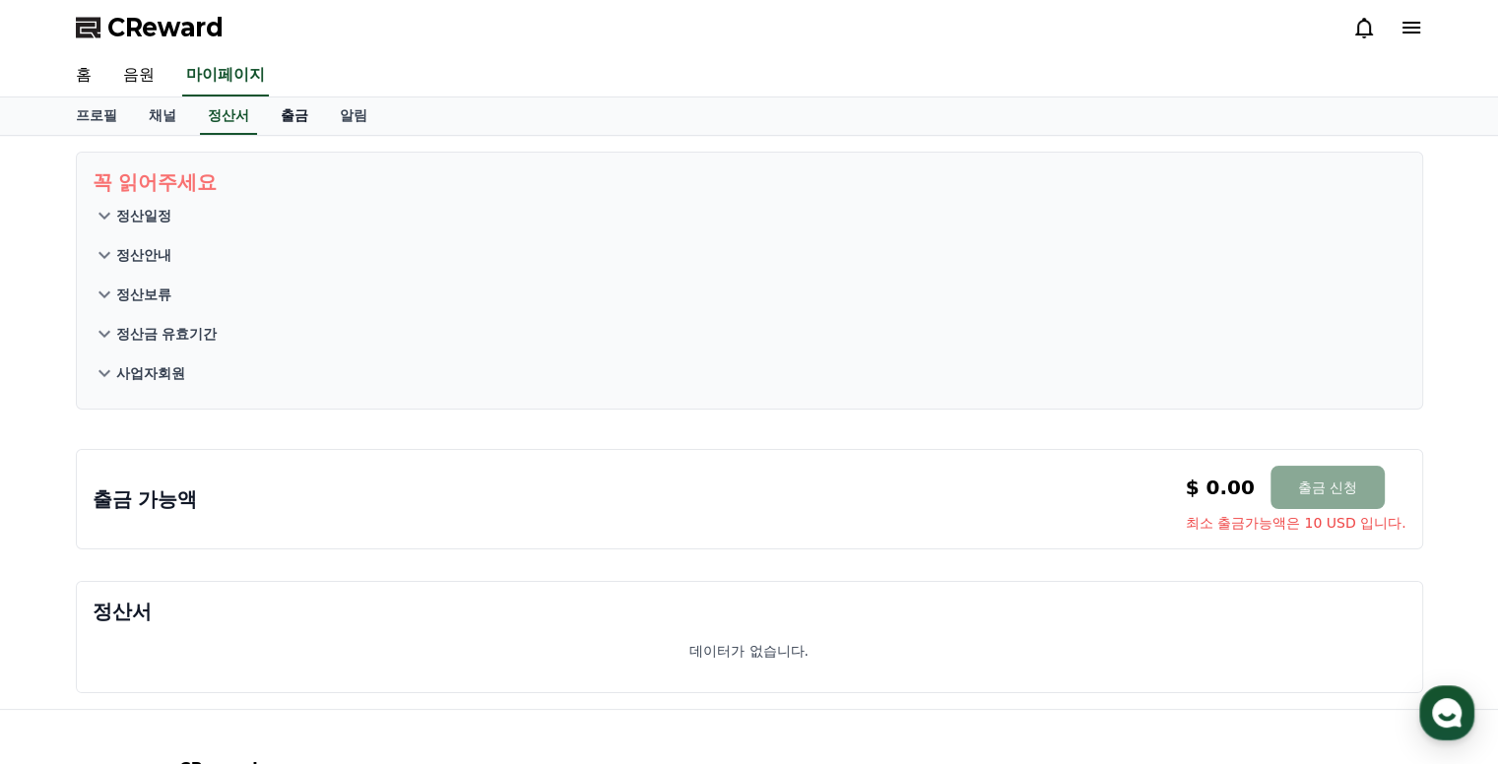
click at [279, 120] on link "출금" at bounding box center [294, 116] width 59 height 37
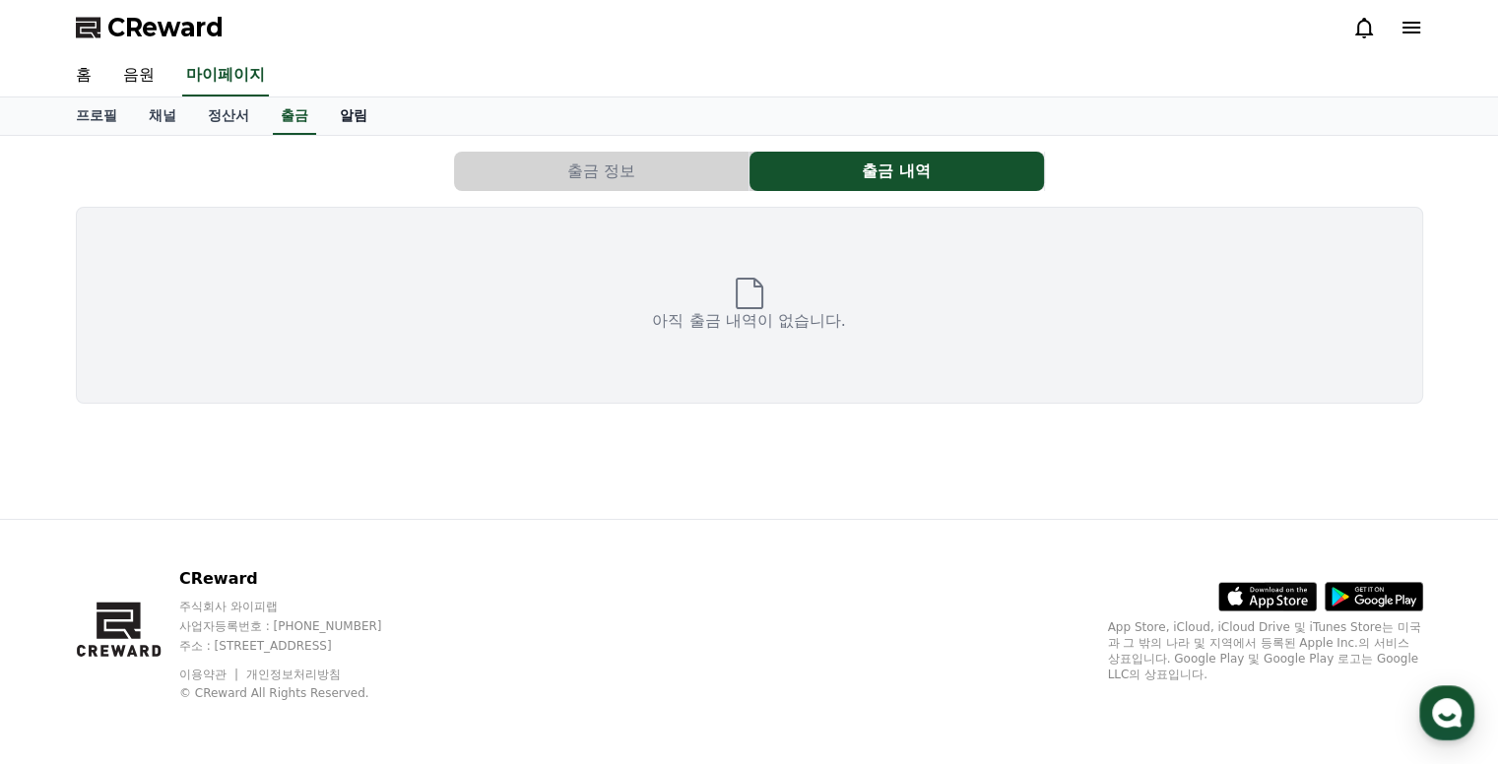
click at [354, 117] on link "알림" at bounding box center [353, 116] width 59 height 37
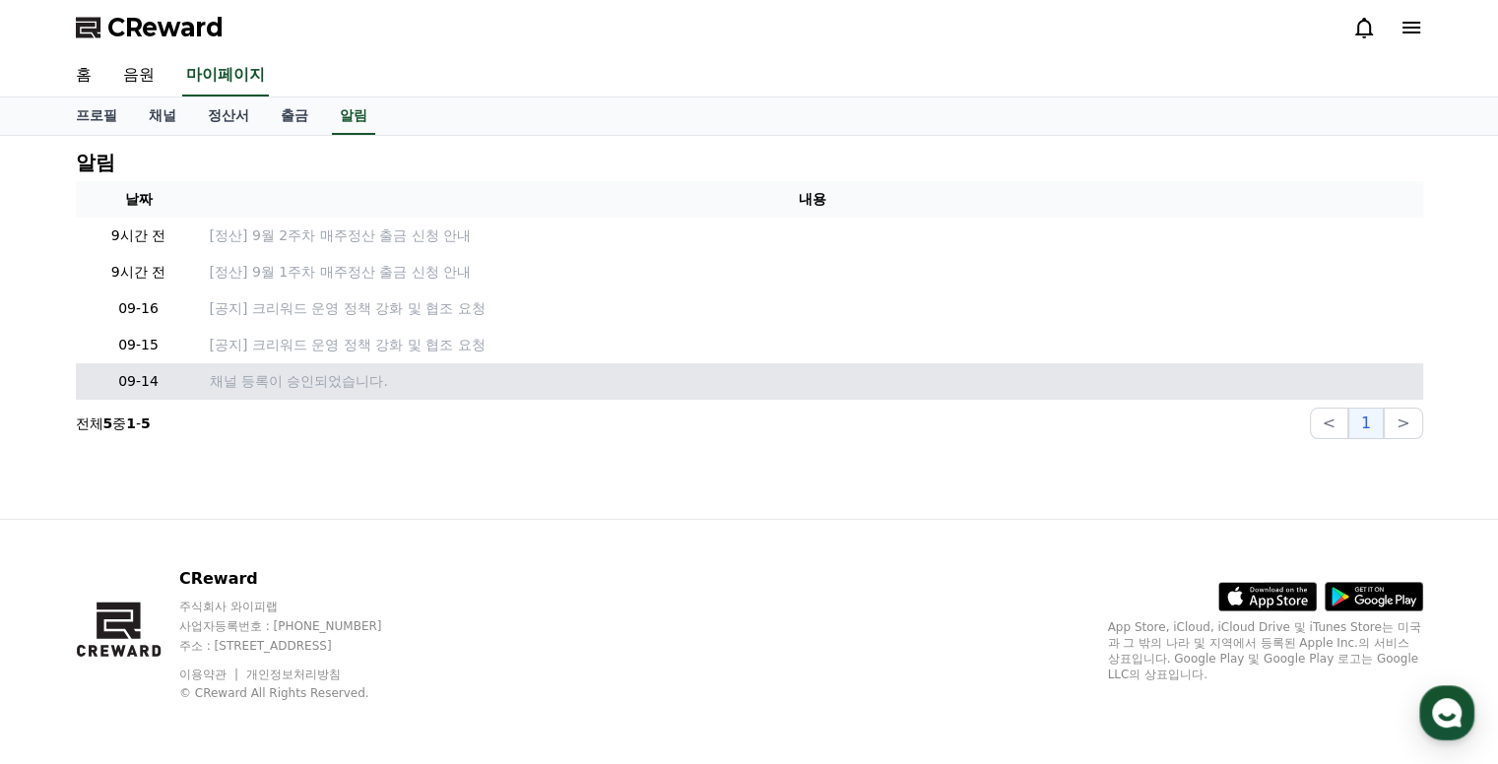
click at [292, 393] on td "채널 등록이 승인되었습니다." at bounding box center [812, 381] width 1221 height 36
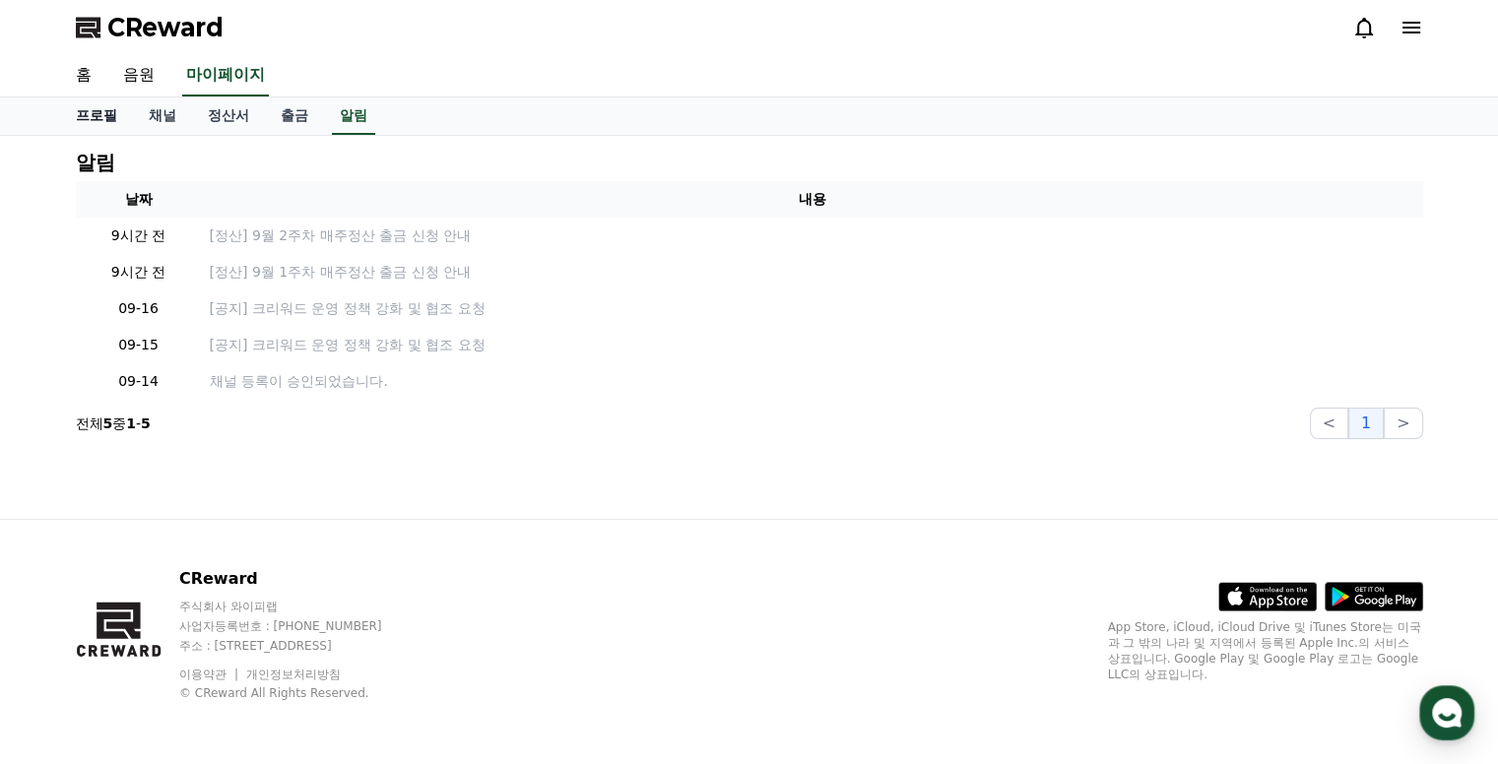
click at [84, 111] on link "프로필" at bounding box center [96, 116] width 73 height 37
select select "**********"
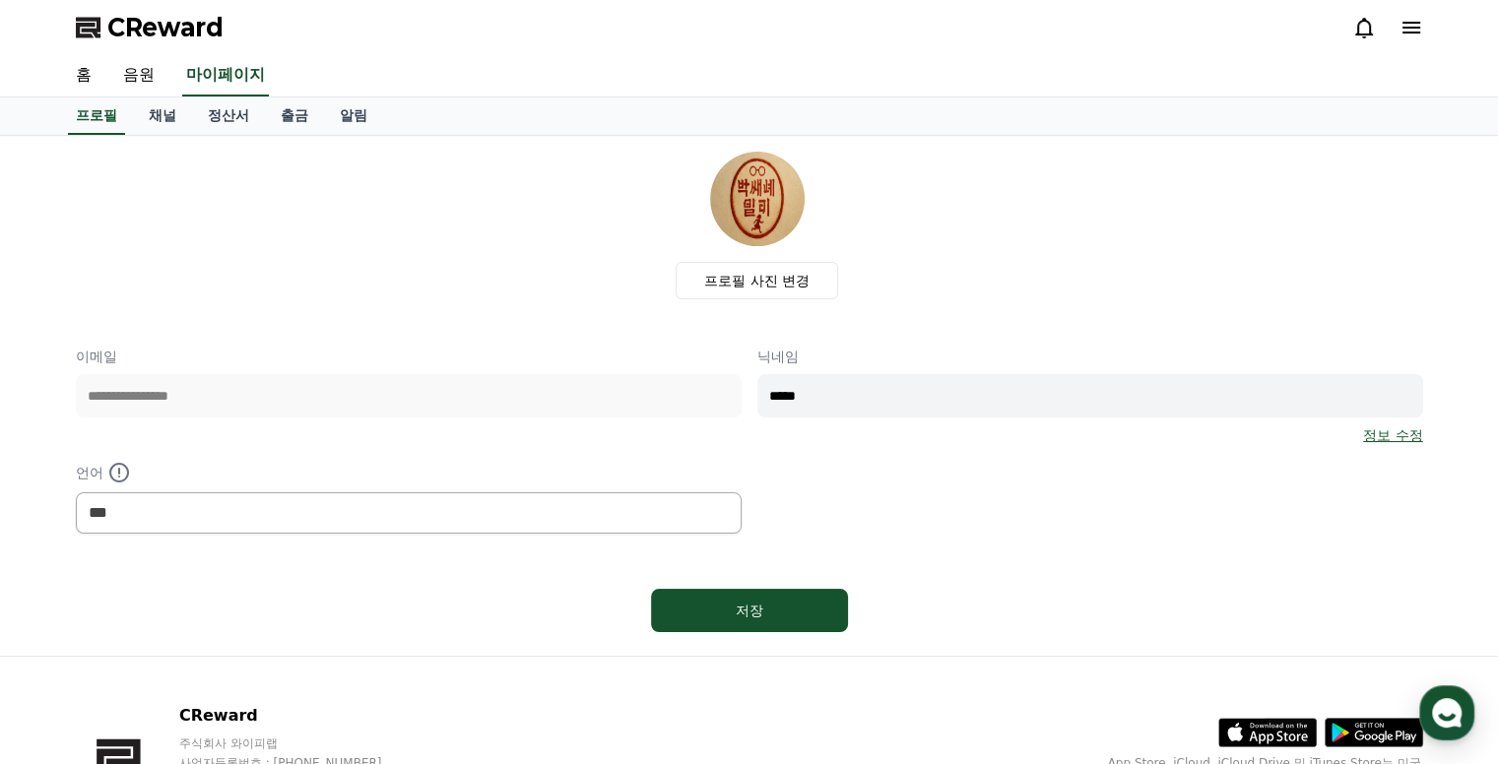
click at [868, 402] on input "*****" at bounding box center [1090, 395] width 666 height 43
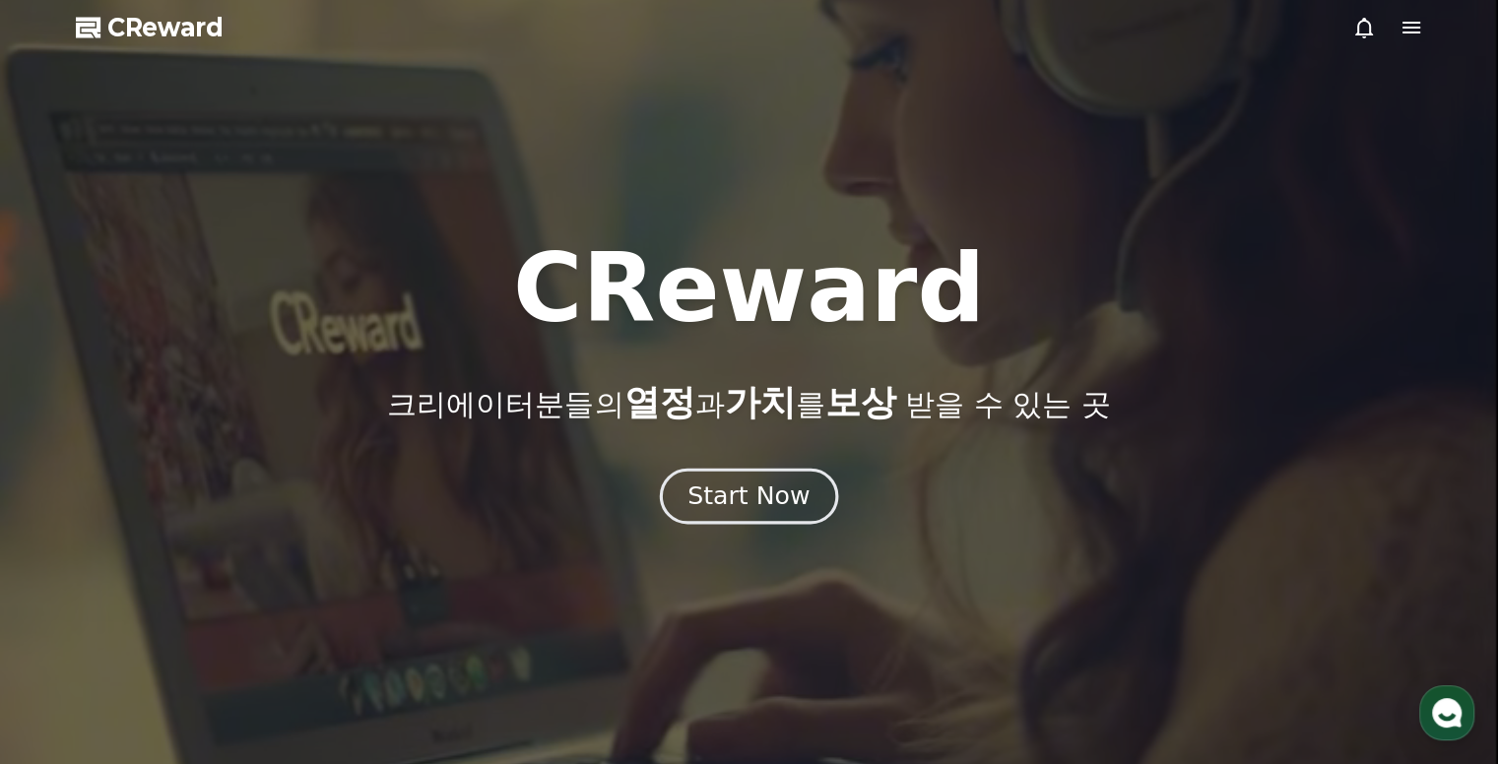
click at [765, 506] on div "Start Now" at bounding box center [748, 496] width 122 height 33
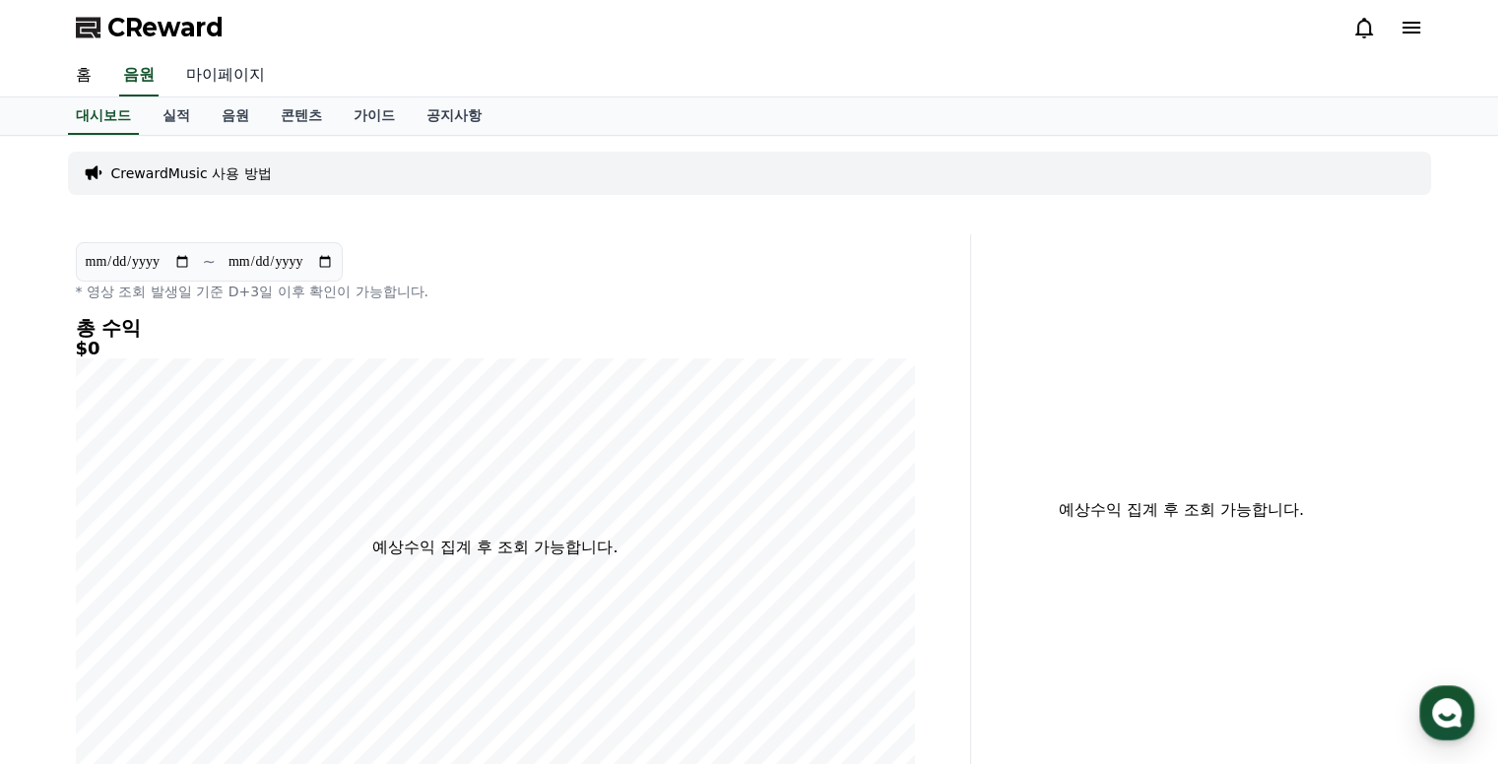
click at [221, 74] on link "마이페이지" at bounding box center [225, 75] width 110 height 41
select select "**********"
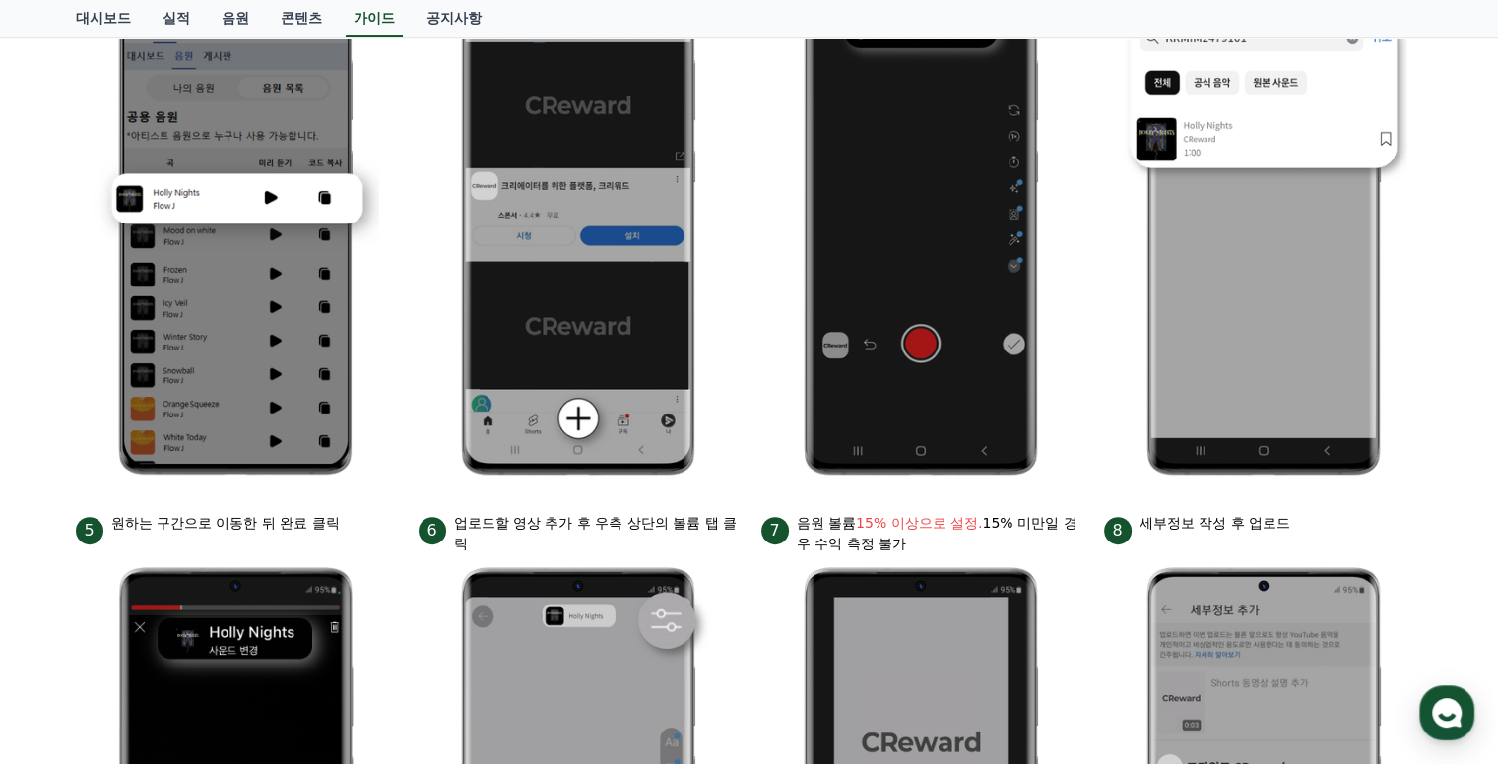
scroll to position [71, 0]
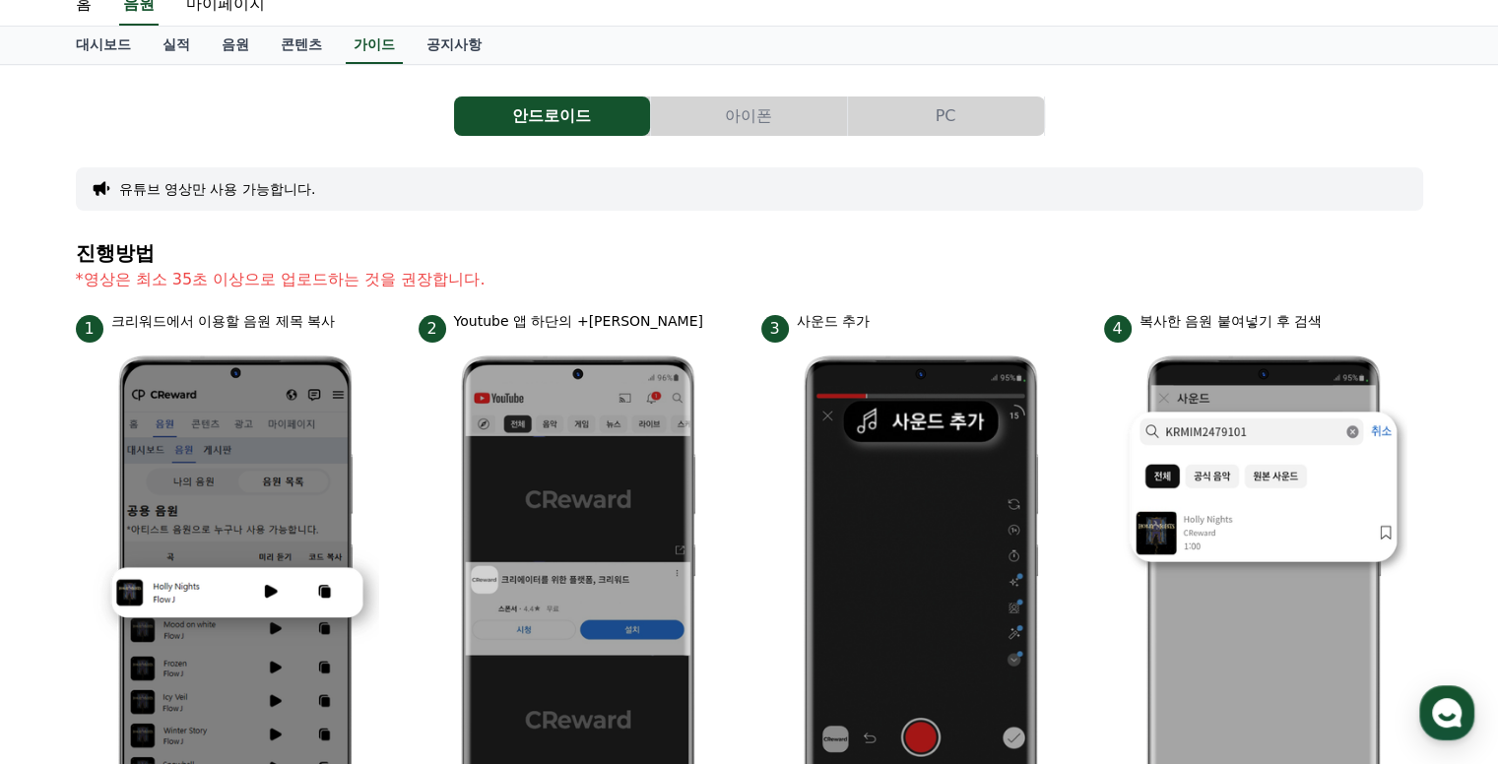
click at [290, 329] on p "크리워드에서 이용할 음원 제목 복사" at bounding box center [223, 321] width 225 height 21
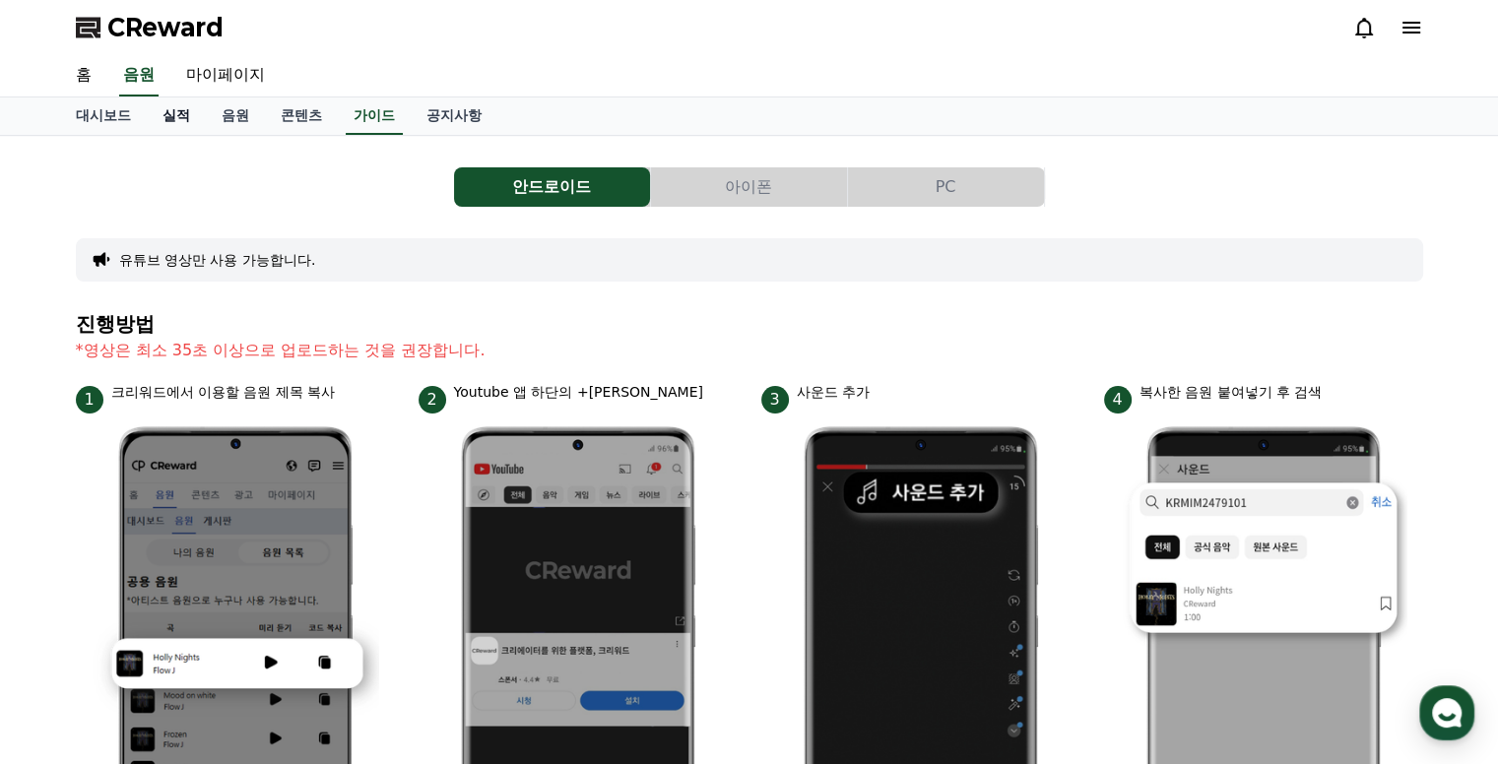
click at [184, 114] on link "실적" at bounding box center [176, 116] width 59 height 37
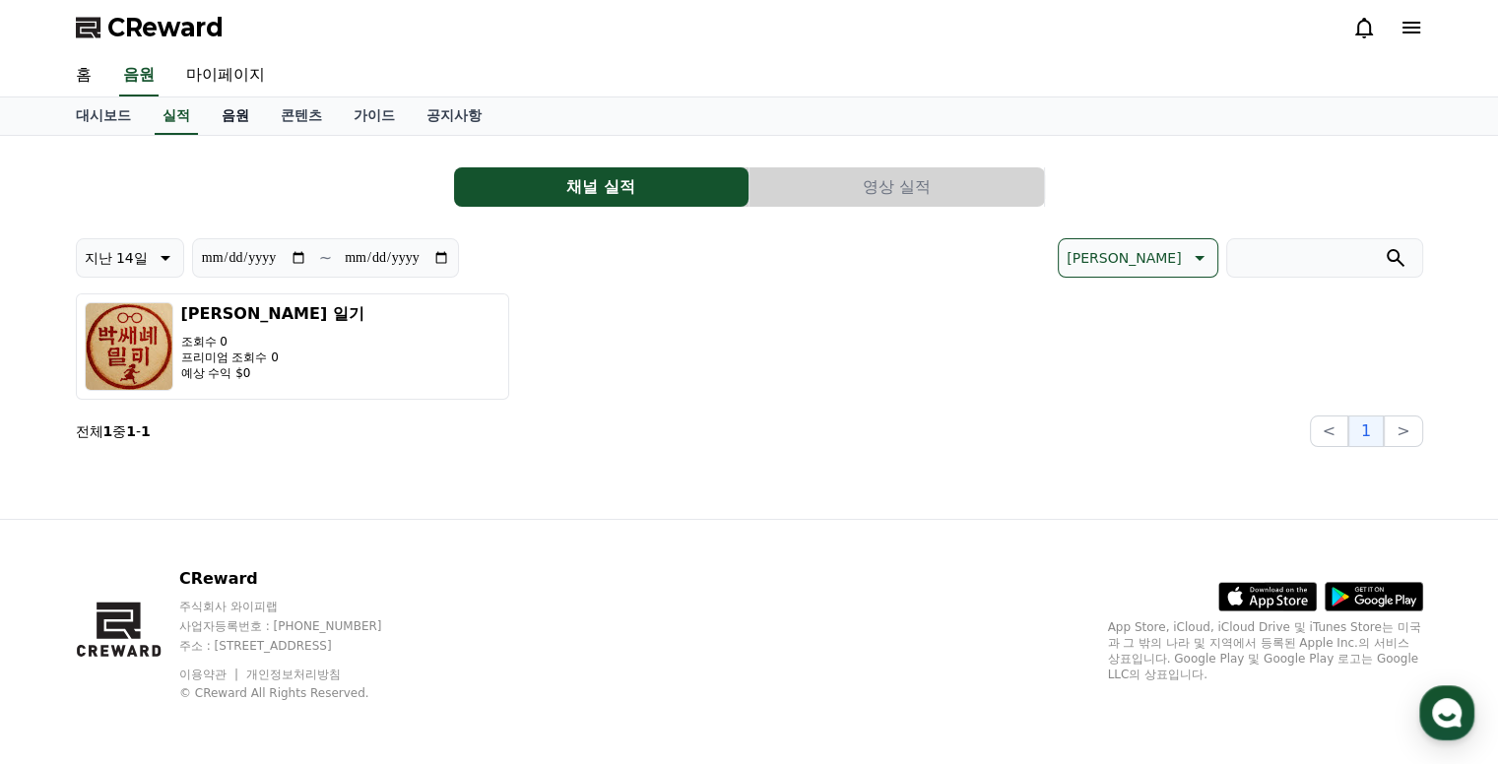
click at [236, 119] on link "음원" at bounding box center [235, 116] width 59 height 37
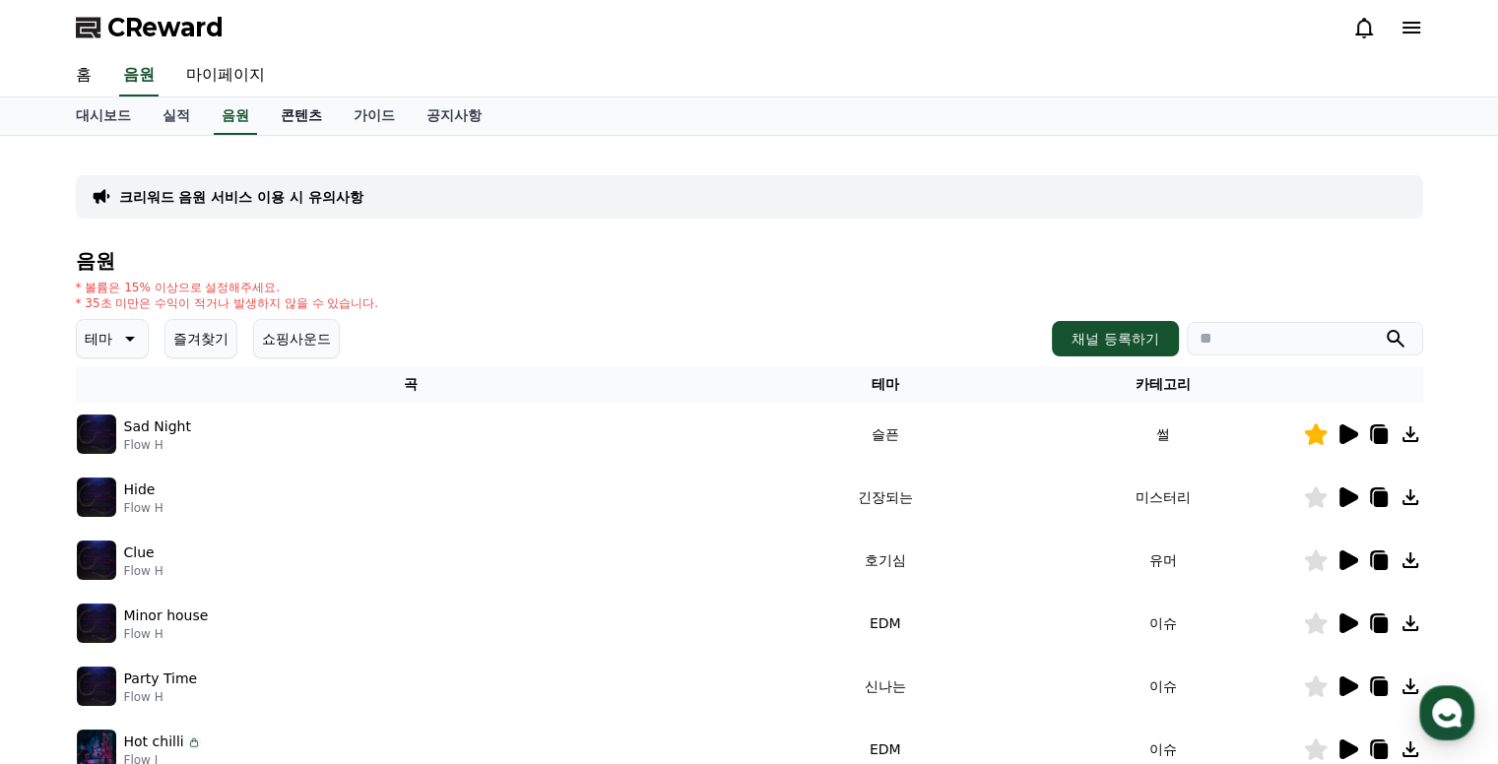
click at [286, 119] on link "콘텐츠" at bounding box center [301, 116] width 73 height 37
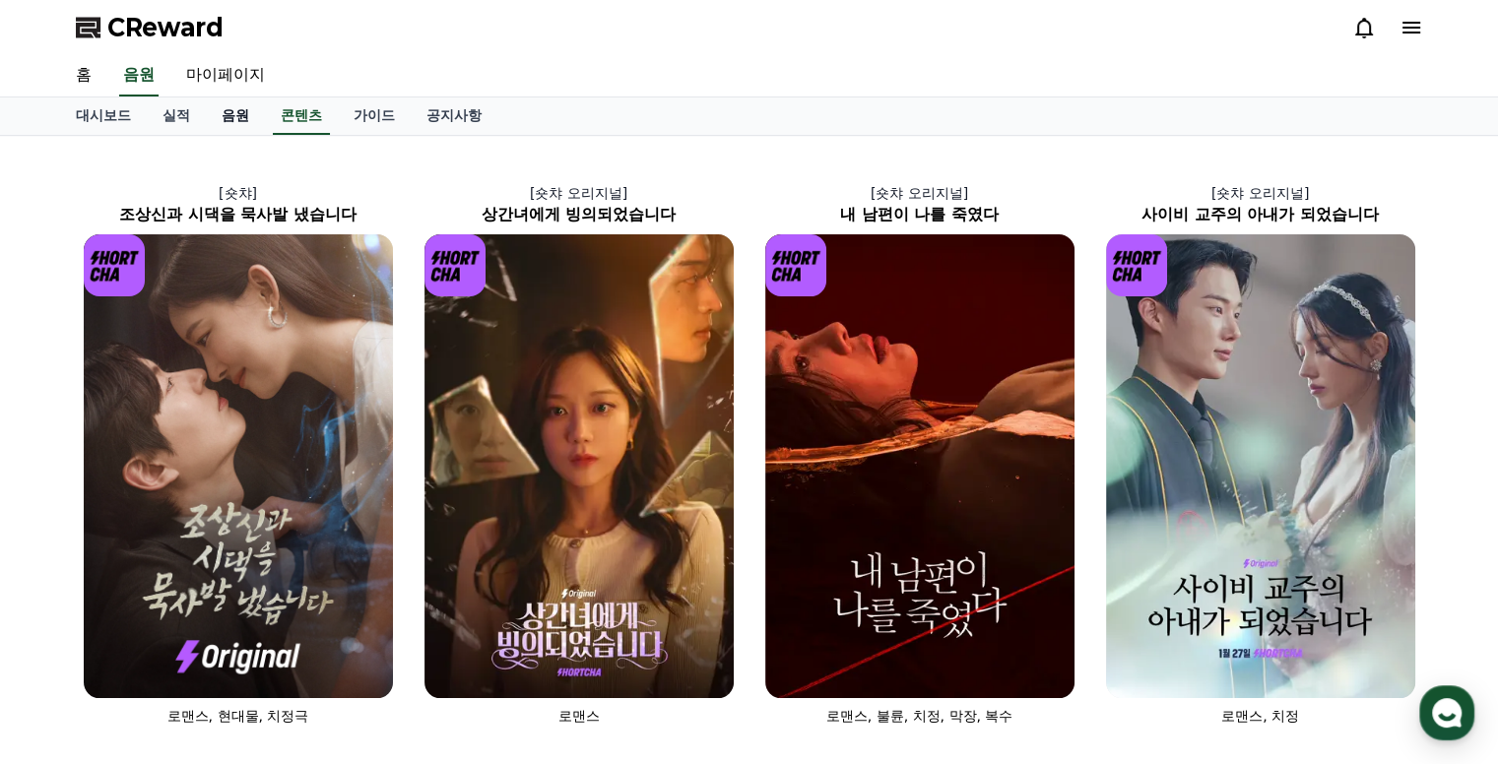
click at [225, 119] on link "음원" at bounding box center [235, 116] width 59 height 37
